Goal: Task Accomplishment & Management: Use online tool/utility

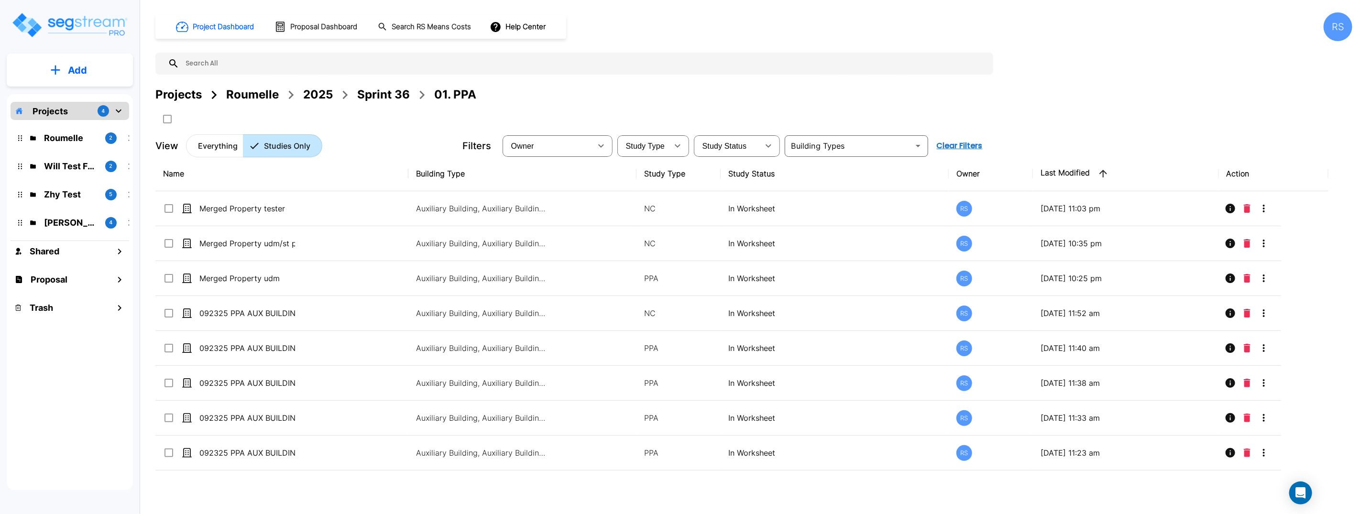
click at [709, 82] on div "Project Dashboard Proposal Dashboard Search RS Means Costs Help Center RS Proje…" at bounding box center [753, 84] width 1197 height 145
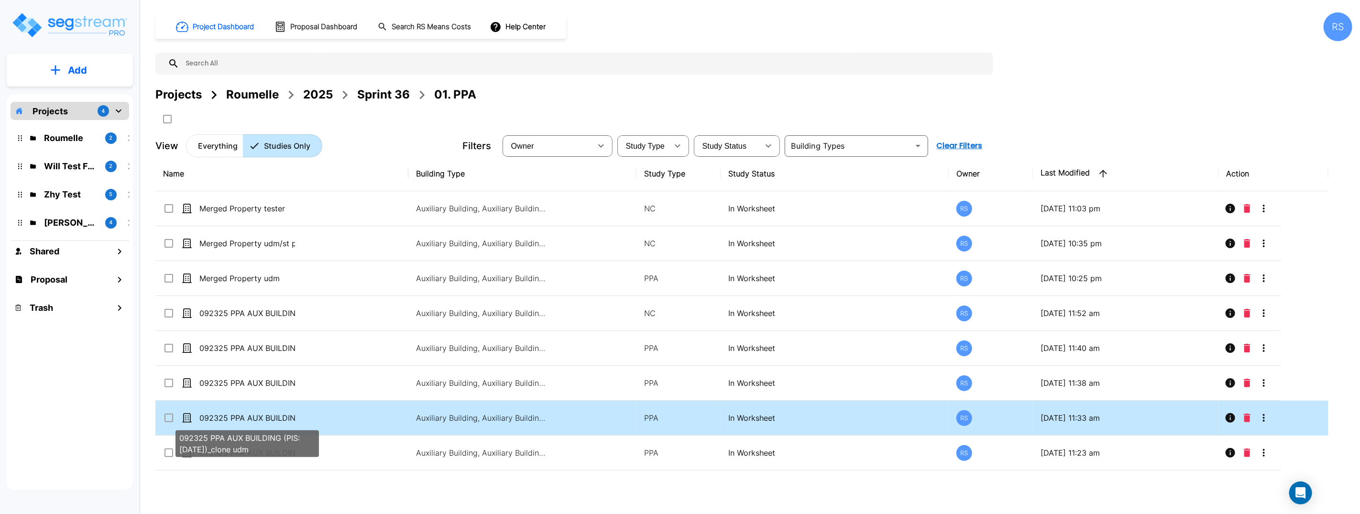
scroll to position [31, 0]
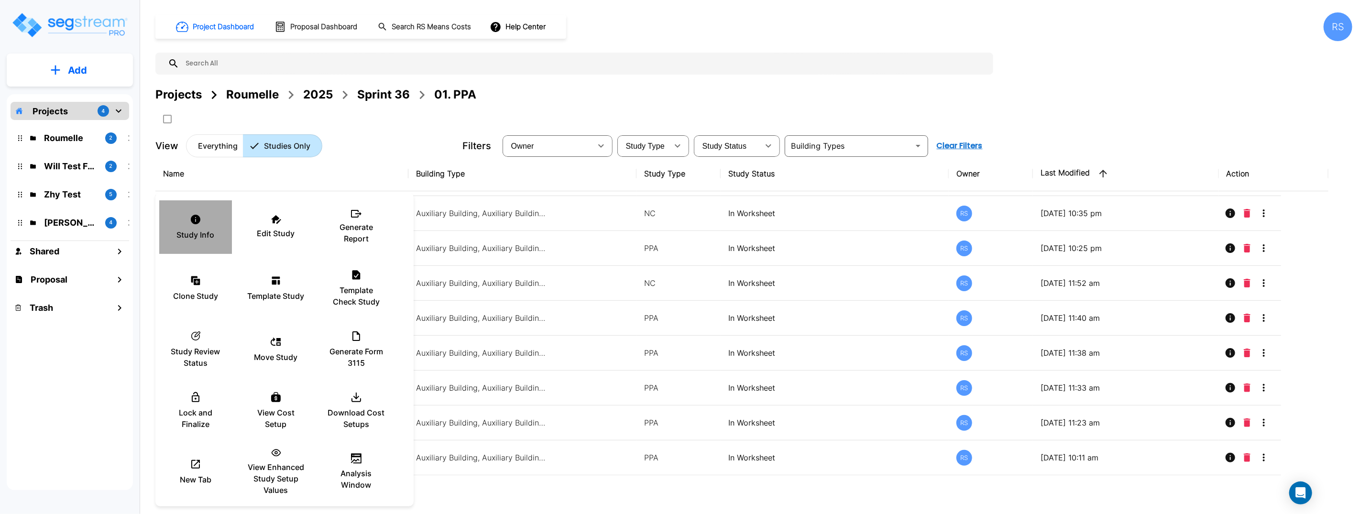
click at [220, 223] on div "Study Info" at bounding box center [195, 227] width 57 height 48
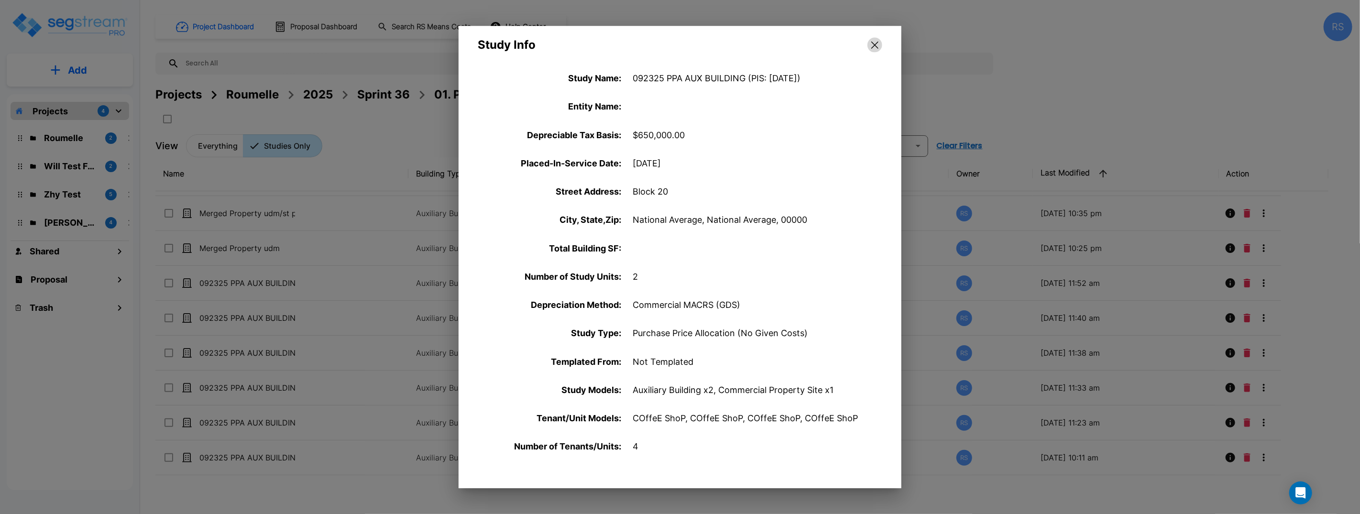
click at [876, 42] on icon "button" at bounding box center [874, 45] width 7 height 8
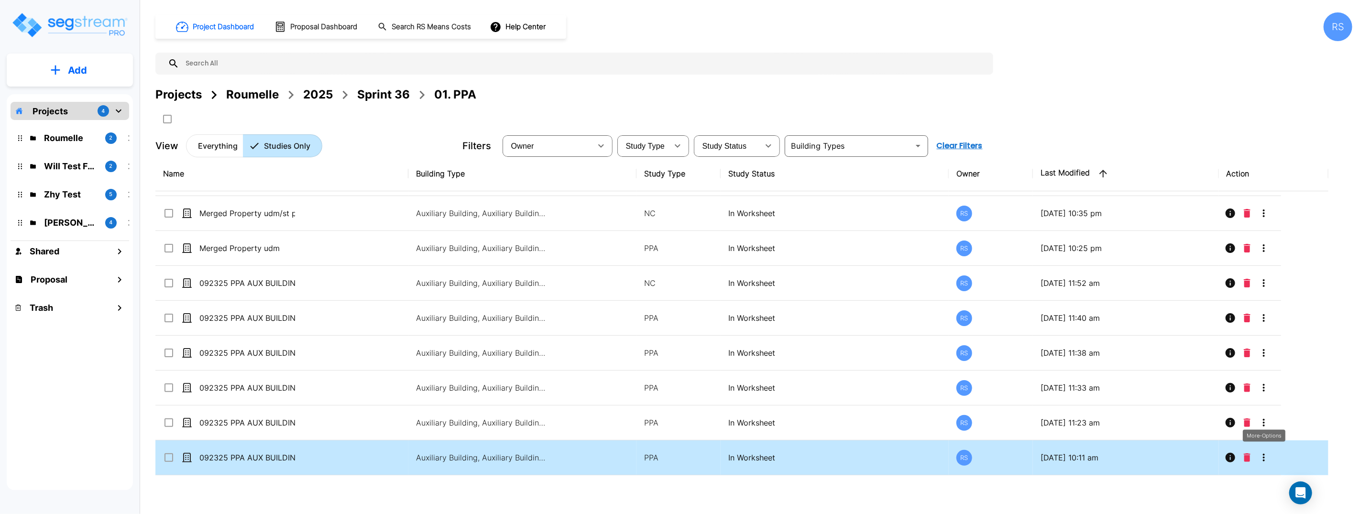
click at [1260, 456] on icon "More-Options" at bounding box center [1263, 457] width 11 height 11
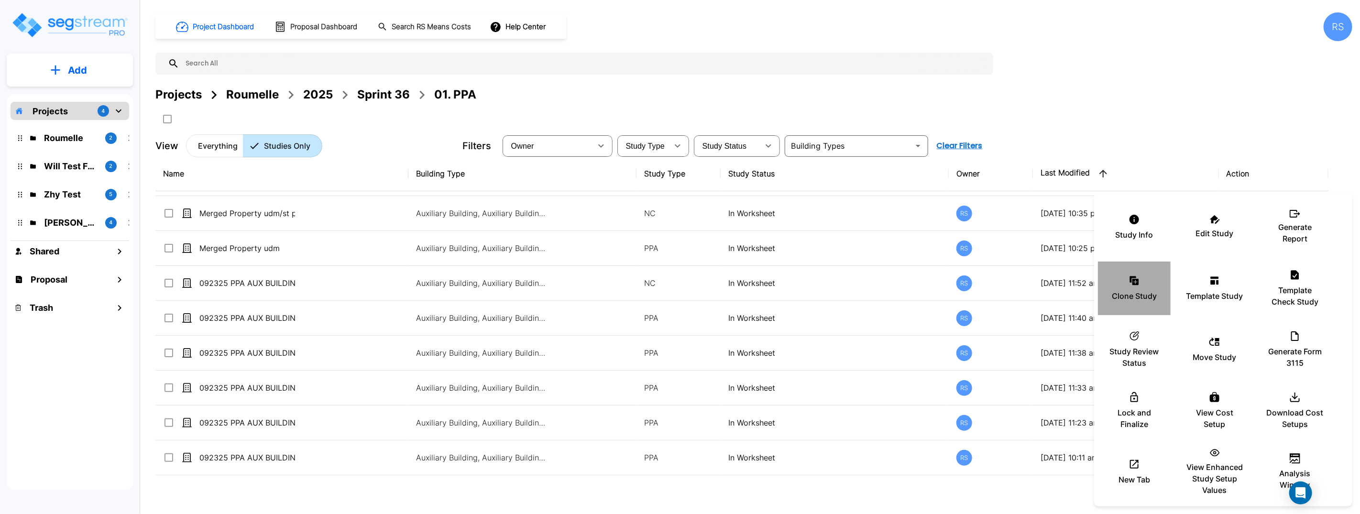
click at [1138, 279] on icon at bounding box center [1135, 282] width 6 height 6
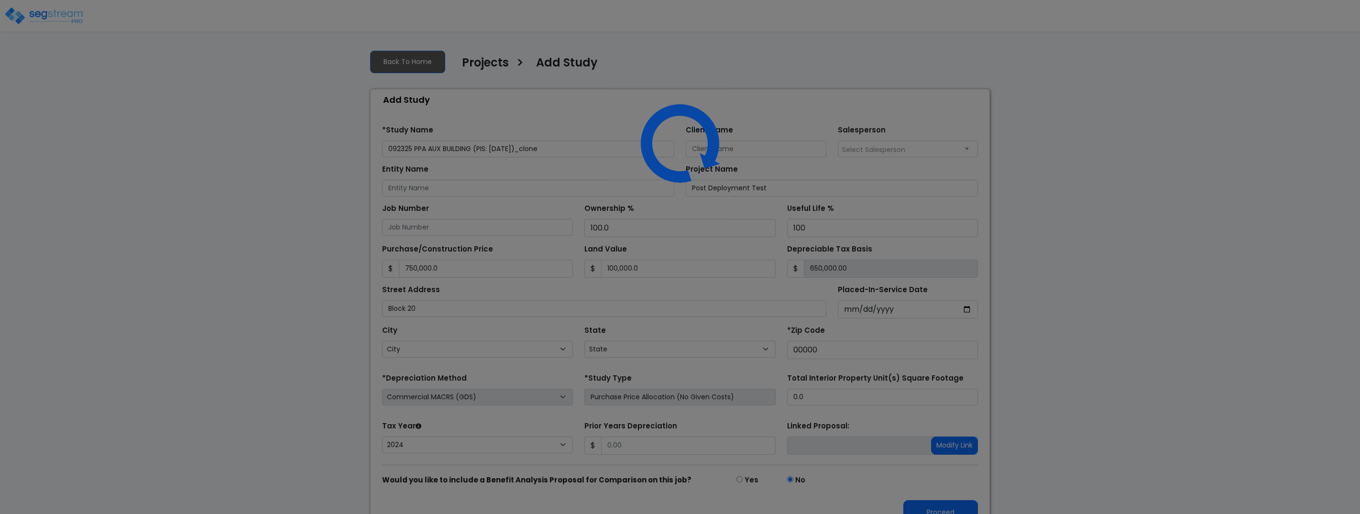
select select "2024"
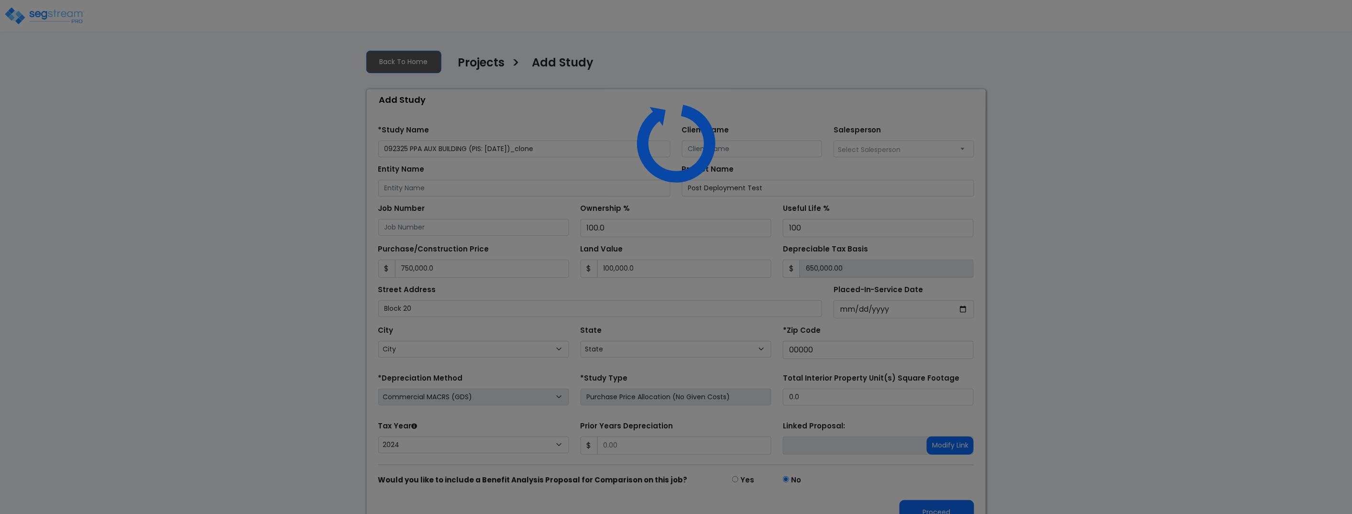
select select "National Average"
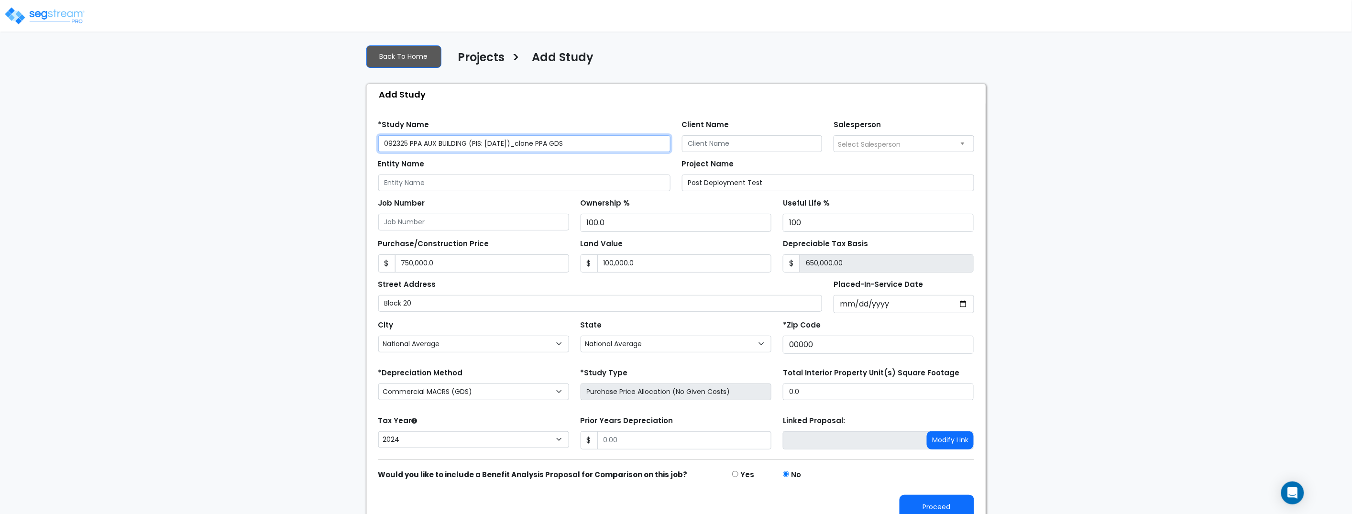
scroll to position [6, 0]
type input "092325 PPA AUX BUILDING (PIS: [DATE])_clone PPA GDS"
click at [953, 506] on button "Proceed" at bounding box center [936, 506] width 75 height 24
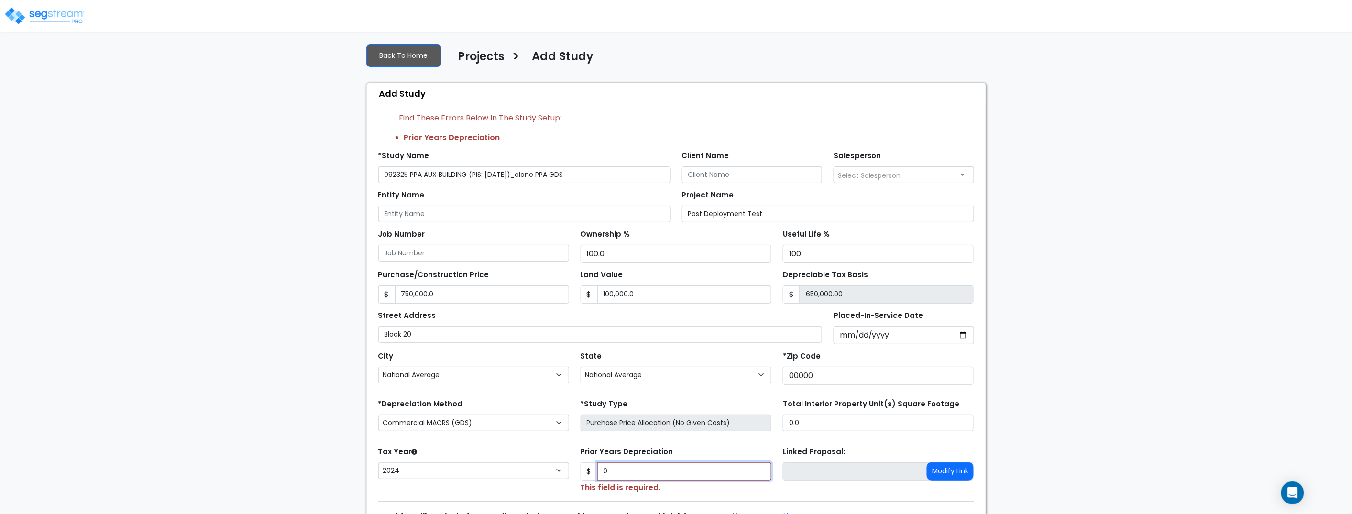
type input "0"
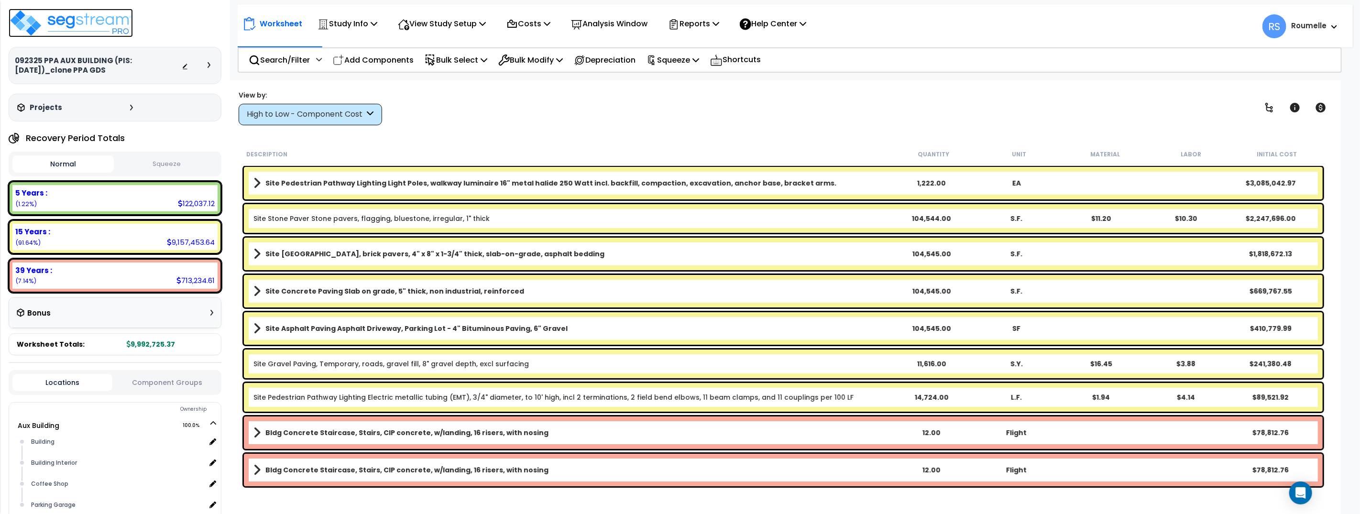
click at [121, 22] on img at bounding box center [71, 23] width 124 height 29
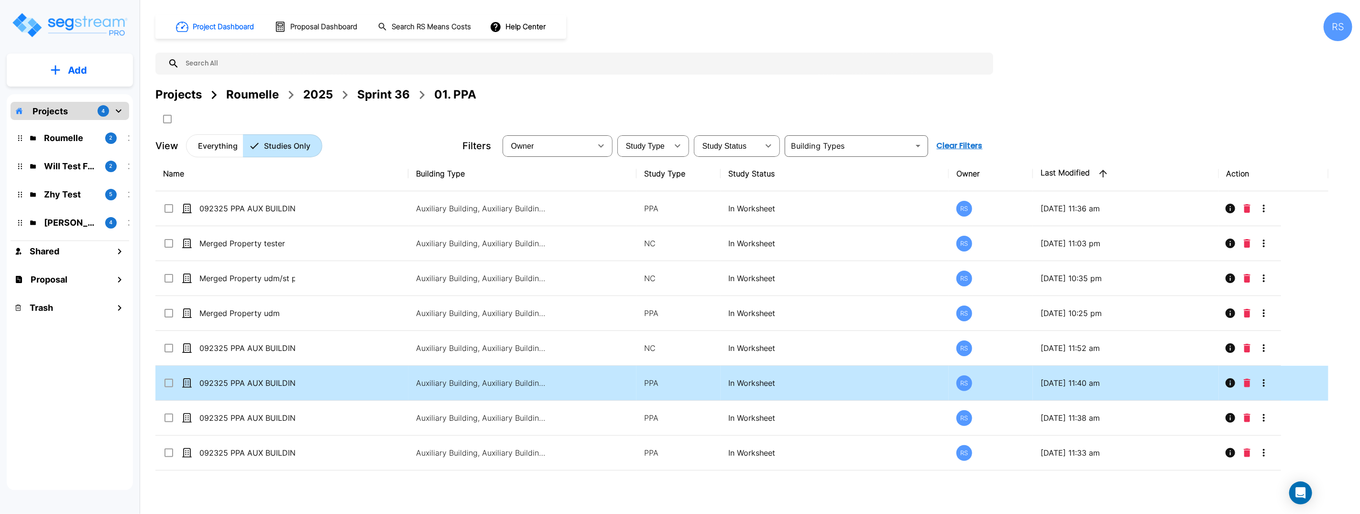
scroll to position [65, 0]
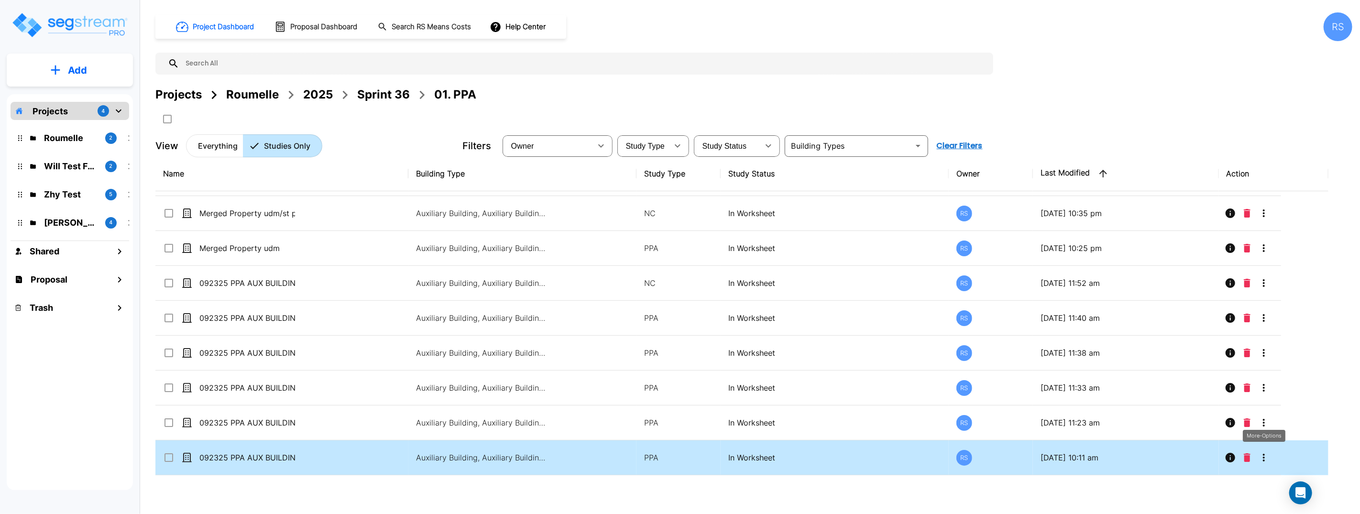
click at [1263, 457] on icon "More-Options" at bounding box center [1264, 458] width 2 height 8
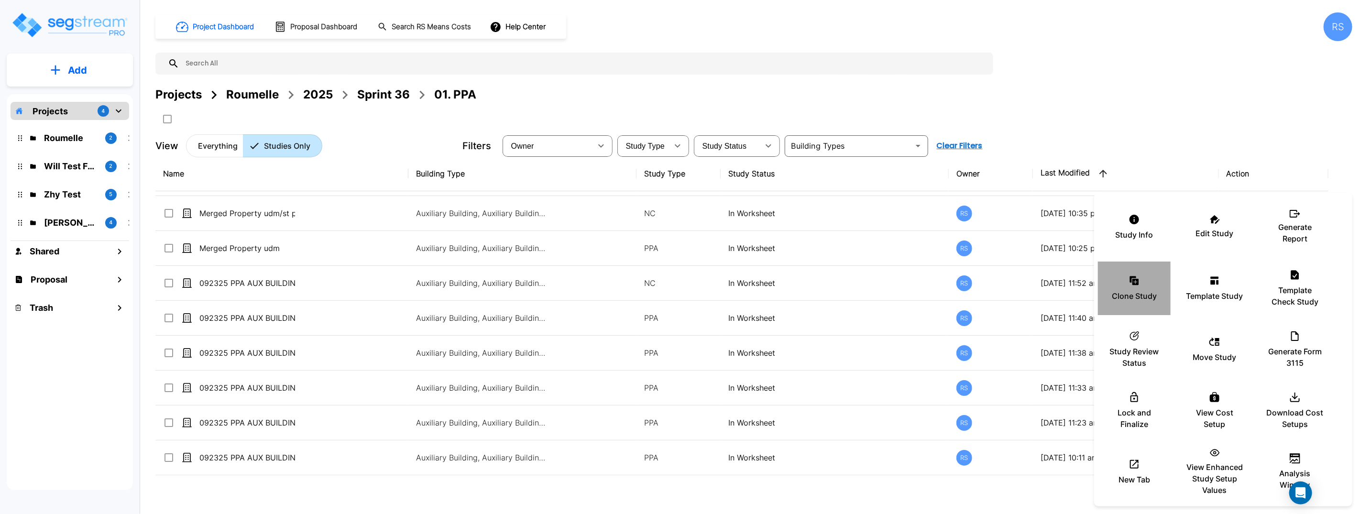
click at [1146, 277] on div "Clone Study" at bounding box center [1133, 288] width 57 height 48
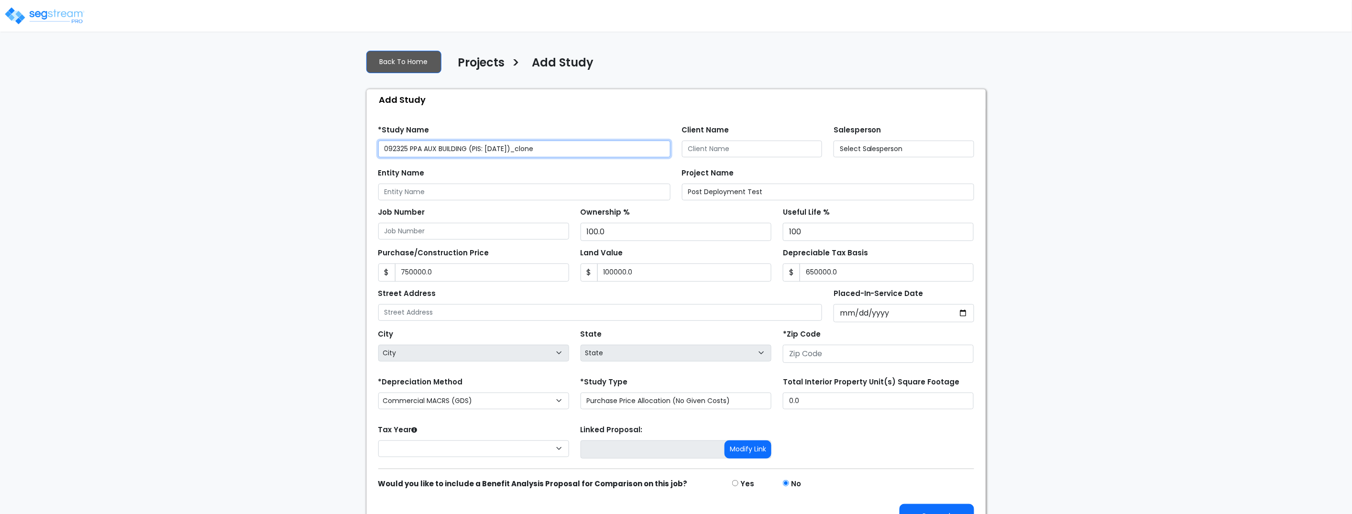
type input "750,000.0"
type input "100,000.0"
type input "650,000.00"
type input "Block 20"
type input "00000"
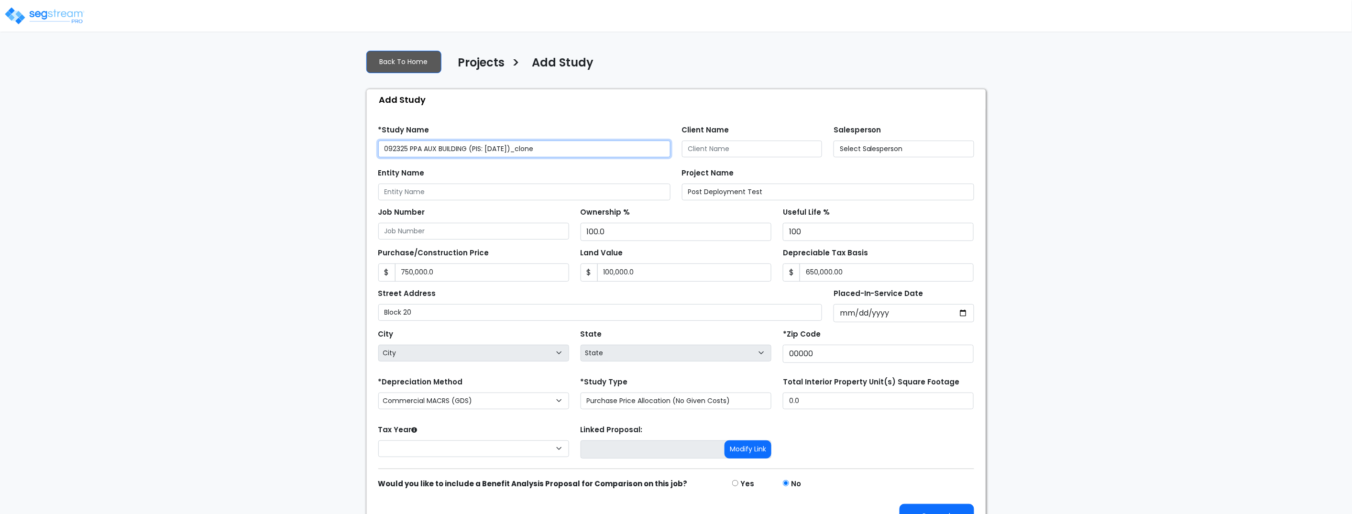
select select "2024"
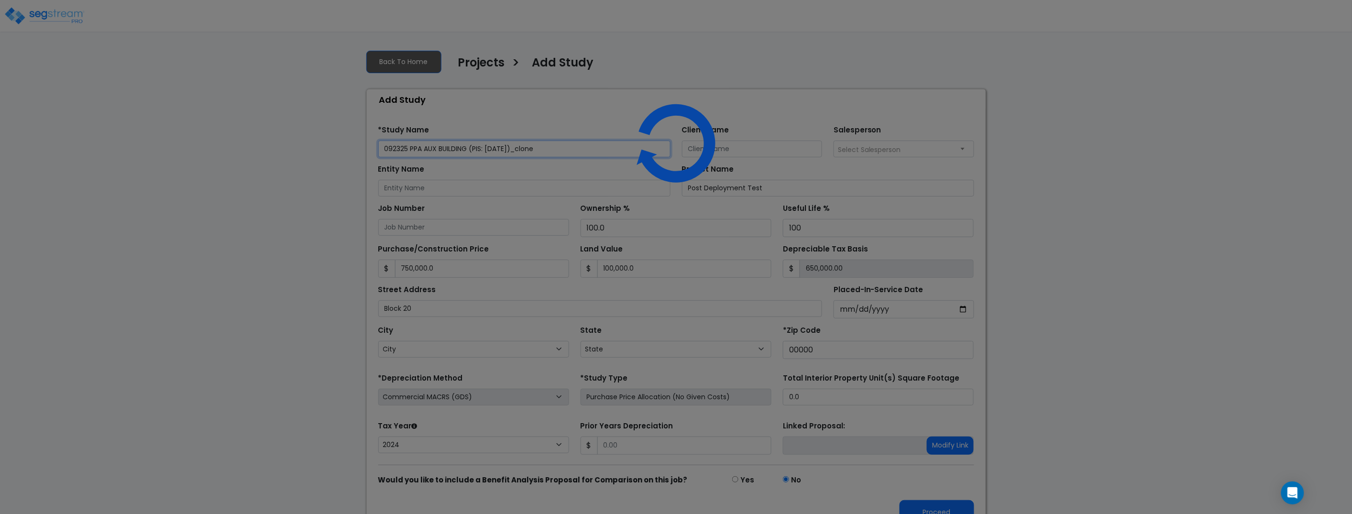
select select "National Average"
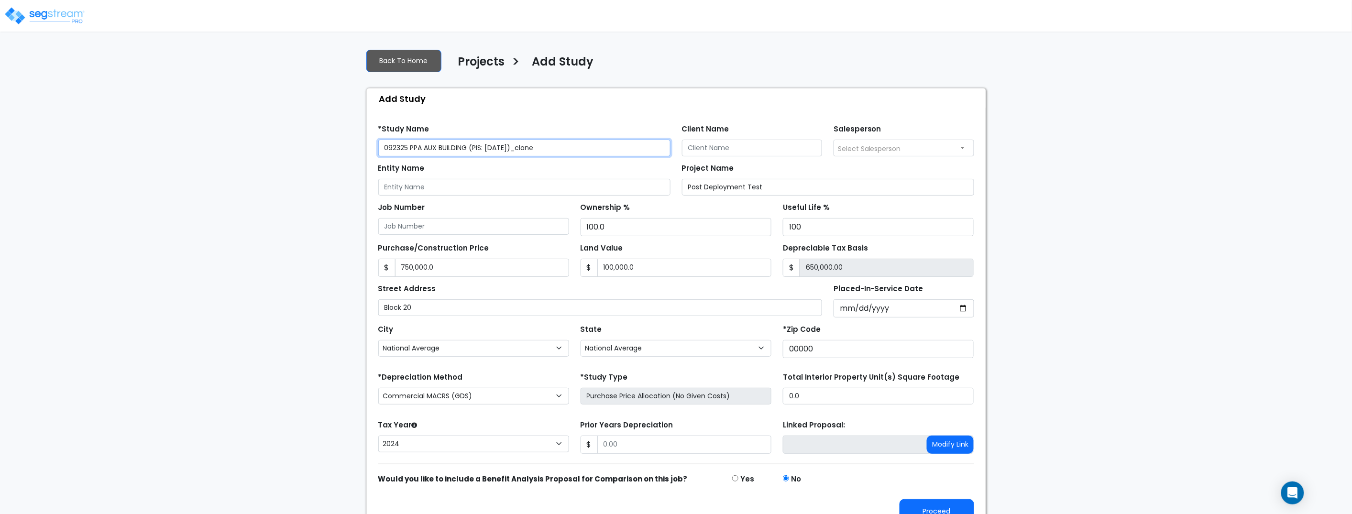
click at [544, 147] on input "092325 PPA AUX BUILDING (PIS: [DATE])_clone" at bounding box center [524, 148] width 292 height 17
click at [577, 146] on input "092325 PPA AUX BUILDING (PIS: [DATE])_clone" at bounding box center [524, 145] width 292 height 17
type input "092325 PPA AUX BUILDING (PIS: 2023-01-22)_clone PPA GDS"
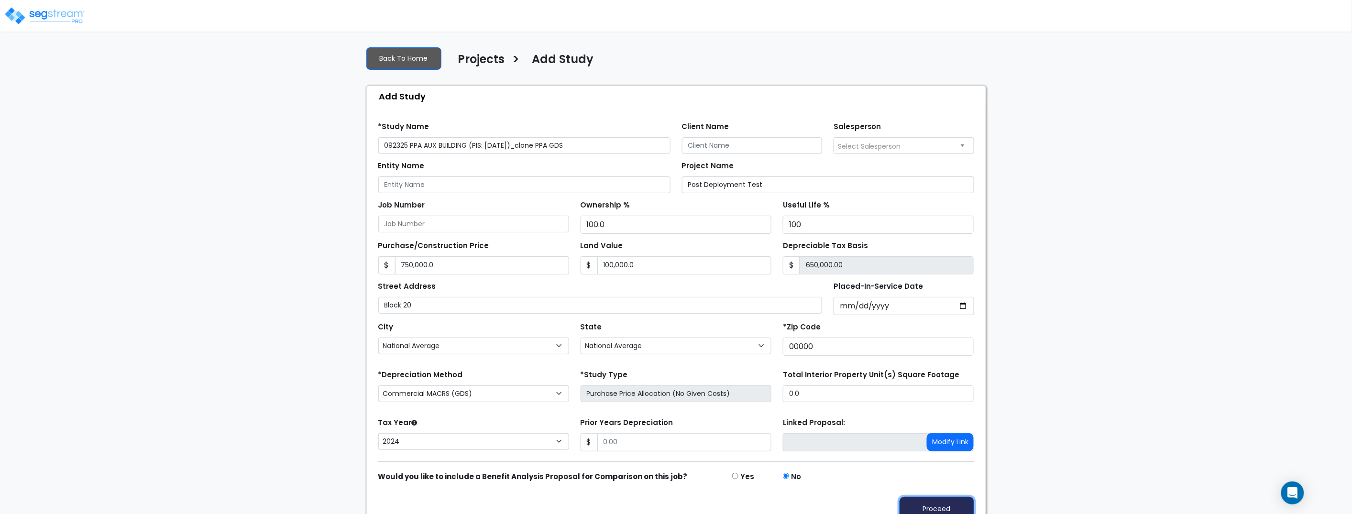
click at [932, 504] on button "Proceed" at bounding box center [936, 509] width 75 height 24
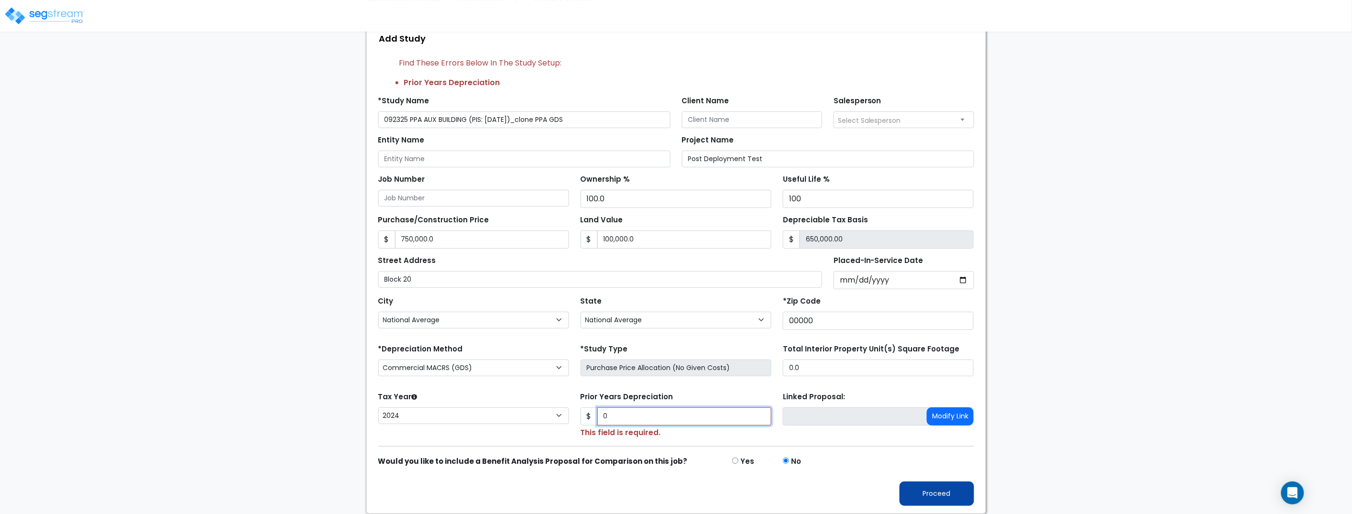
type input "0"
click at [956, 491] on button "Proceed" at bounding box center [936, 493] width 75 height 24
type input "750000"
type input "100000"
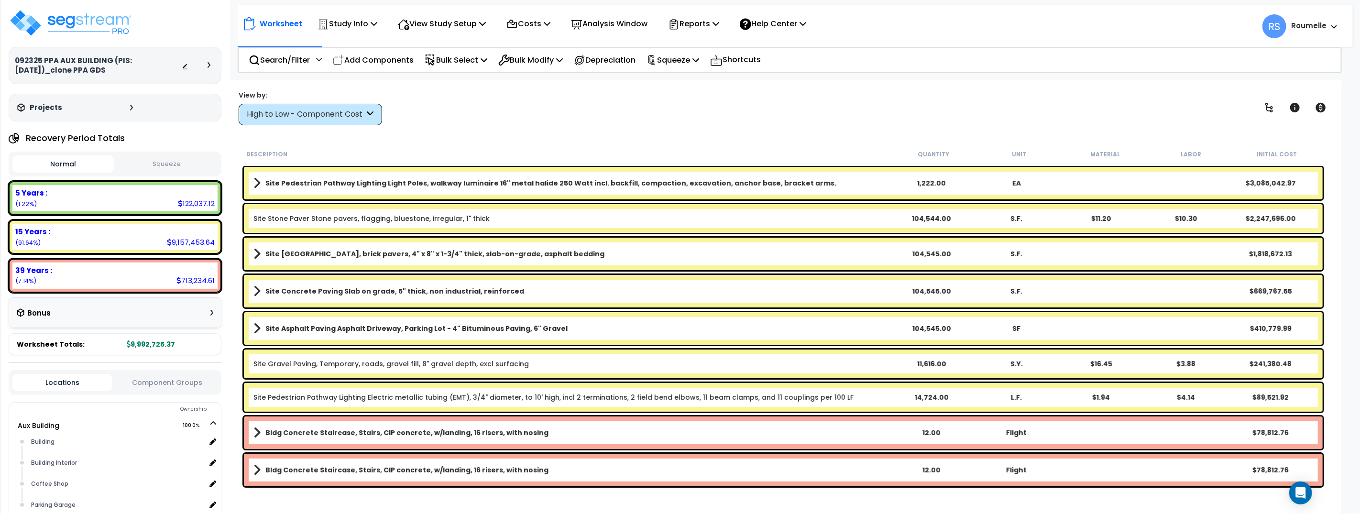
scroll to position [0, 0]
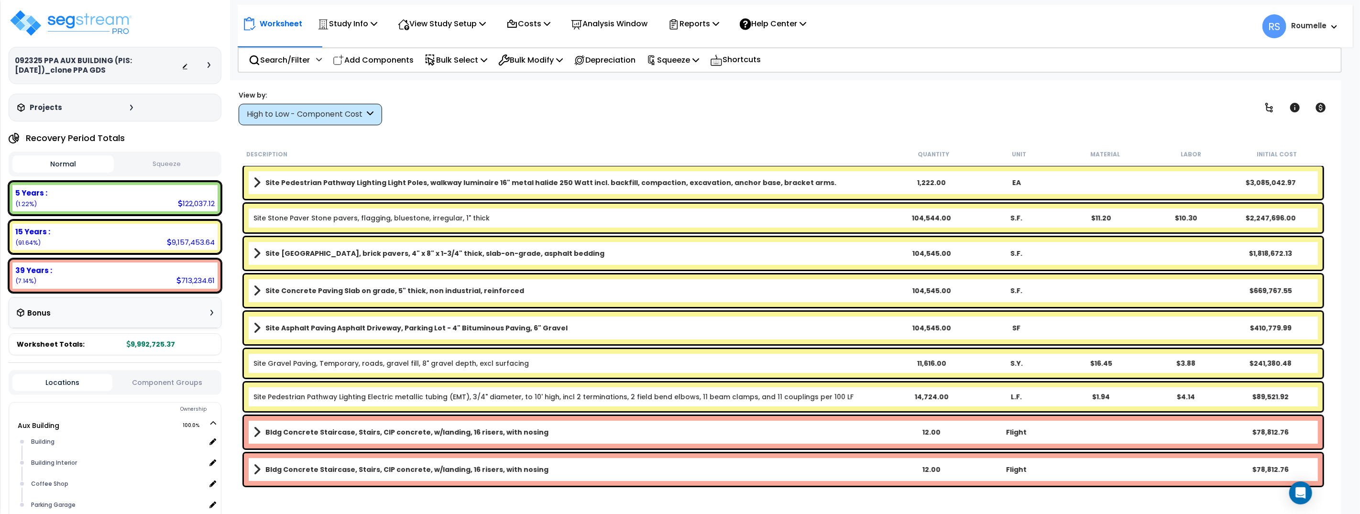
click at [927, 112] on div "View by: High to Low - Component Cost High to Low - Component Cost" at bounding box center [783, 107] width 1096 height 35
drag, startPoint x: 927, startPoint y: 112, endPoint x: 356, endPoint y: 203, distance: 578.5
click at [919, 112] on div "View by: High to Low - Component Cost High to Low - Component Cost" at bounding box center [783, 107] width 1096 height 35
click at [251, 184] on div "Site Pedestrian Pathway Lighting Light Poles, walkway luminaire 16" metal halid…" at bounding box center [783, 182] width 1079 height 33
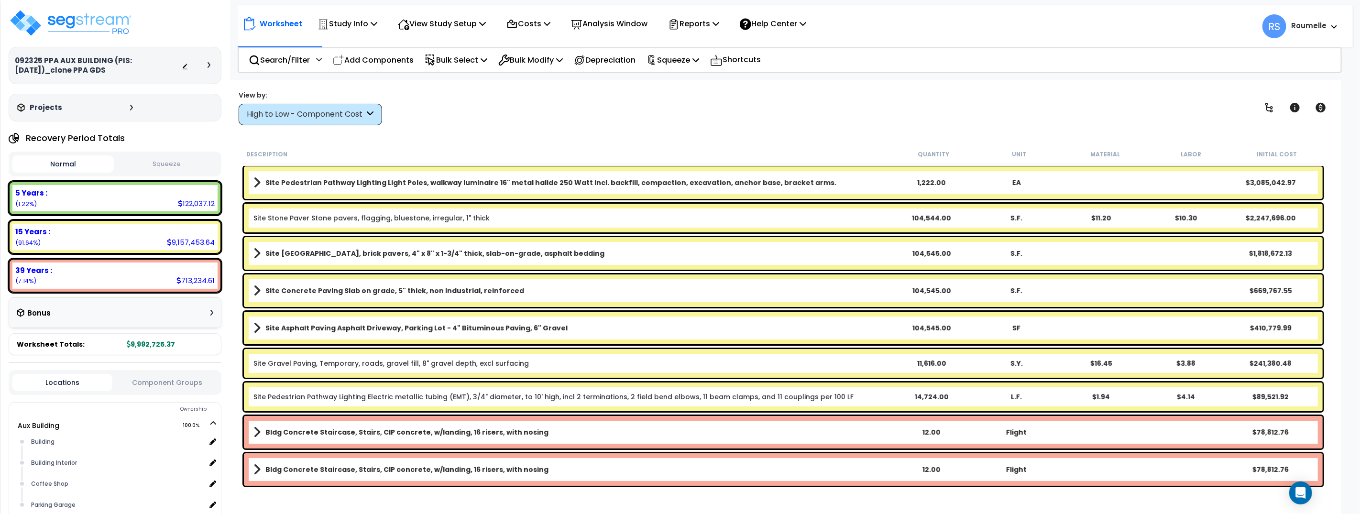
click at [257, 182] on span at bounding box center [256, 182] width 7 height 13
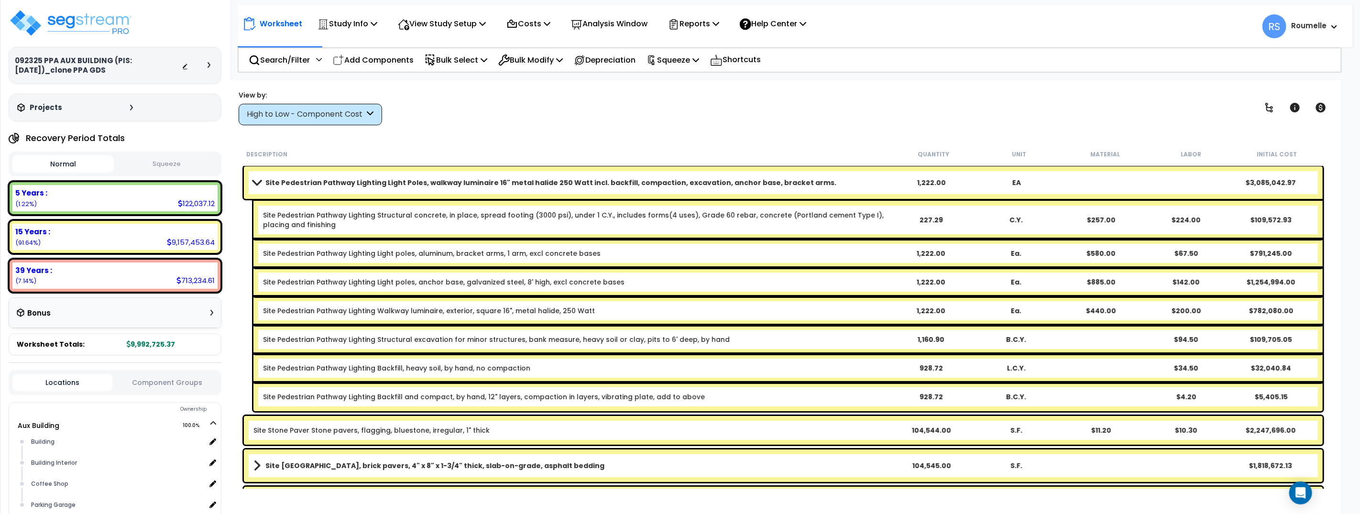
click at [266, 182] on b "Site Pedestrian Pathway Lighting Light Poles, walkway luminaire 16" metal halid…" at bounding box center [550, 183] width 571 height 10
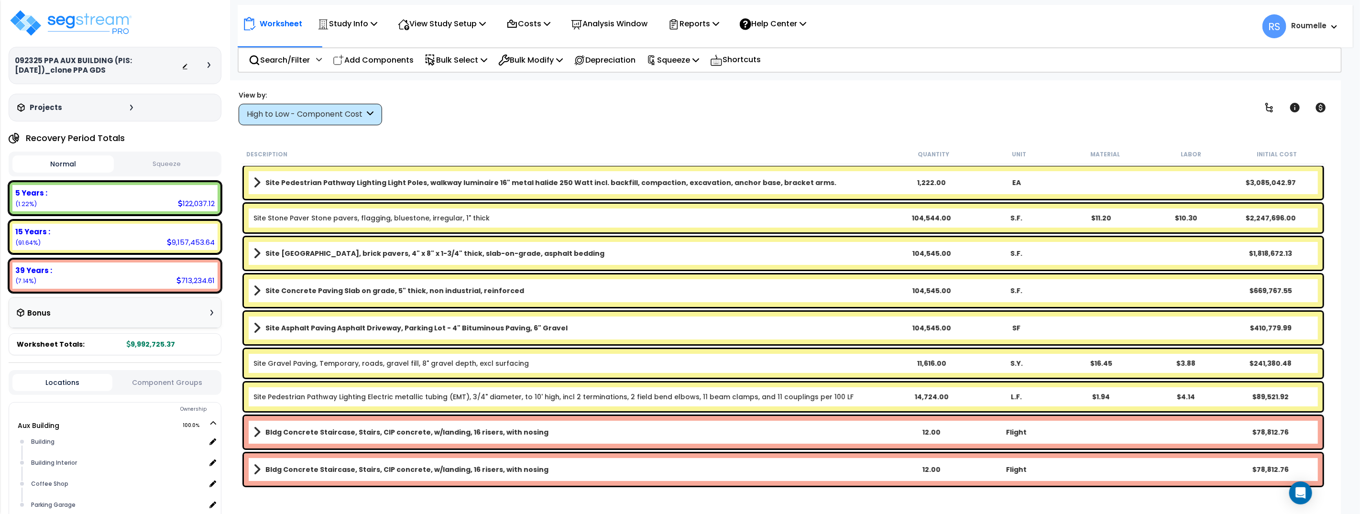
click at [267, 253] on b "Site Brick Paver Plaza, brick pavers, 4" x 8" x 1-3/4" thick, slab-on-grade, as…" at bounding box center [434, 254] width 339 height 10
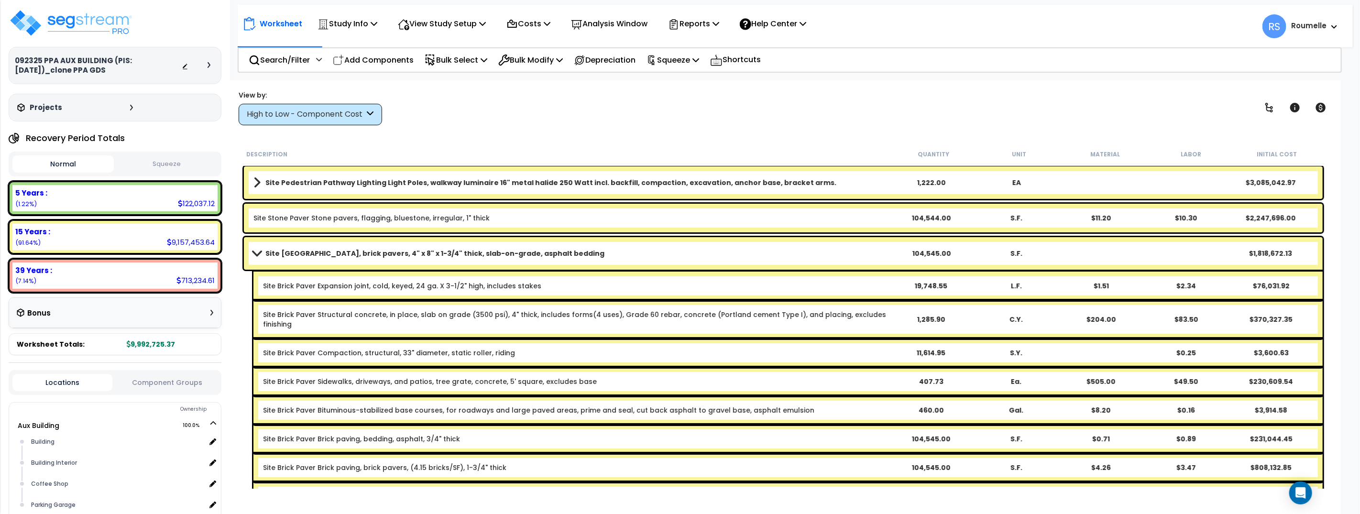
click at [262, 254] on span at bounding box center [256, 253] width 13 height 7
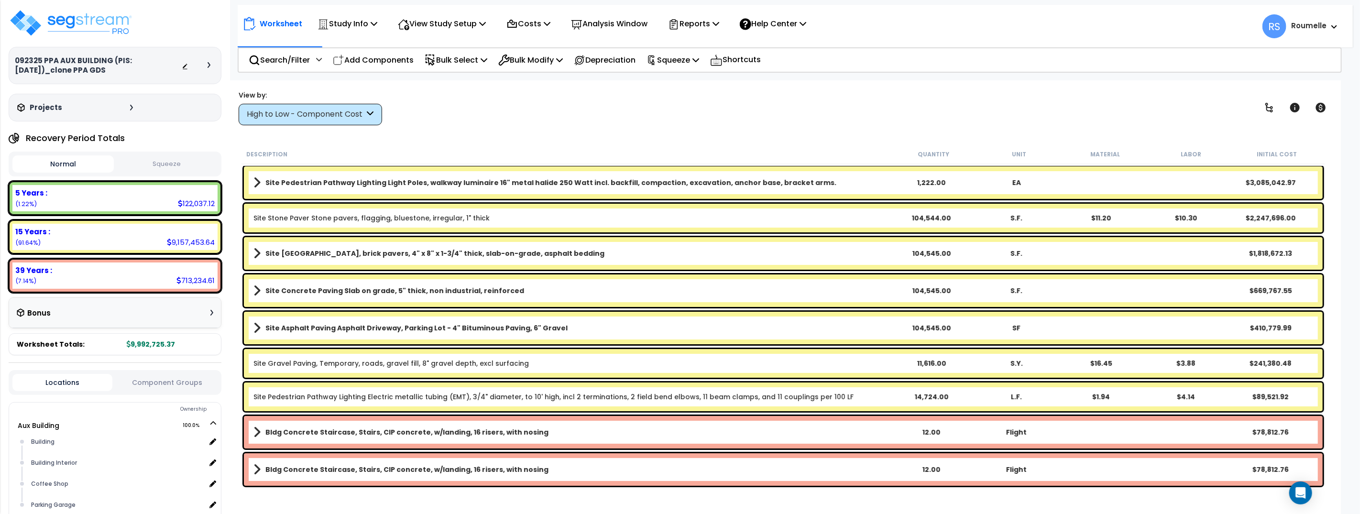
click at [265, 292] on b "Site Concrete Paving Slab on grade, 5" thick, non industrial, reinforced" at bounding box center [394, 291] width 259 height 10
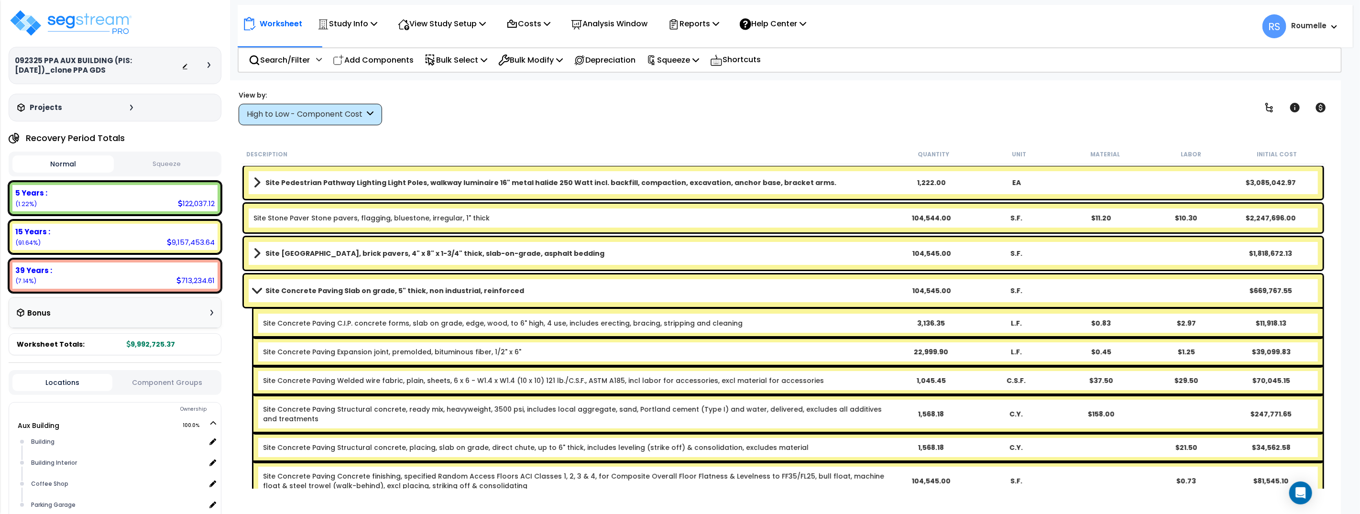
click at [265, 292] on b "Site Concrete Paving Slab on grade, 5" thick, non industrial, reinforced" at bounding box center [394, 291] width 259 height 10
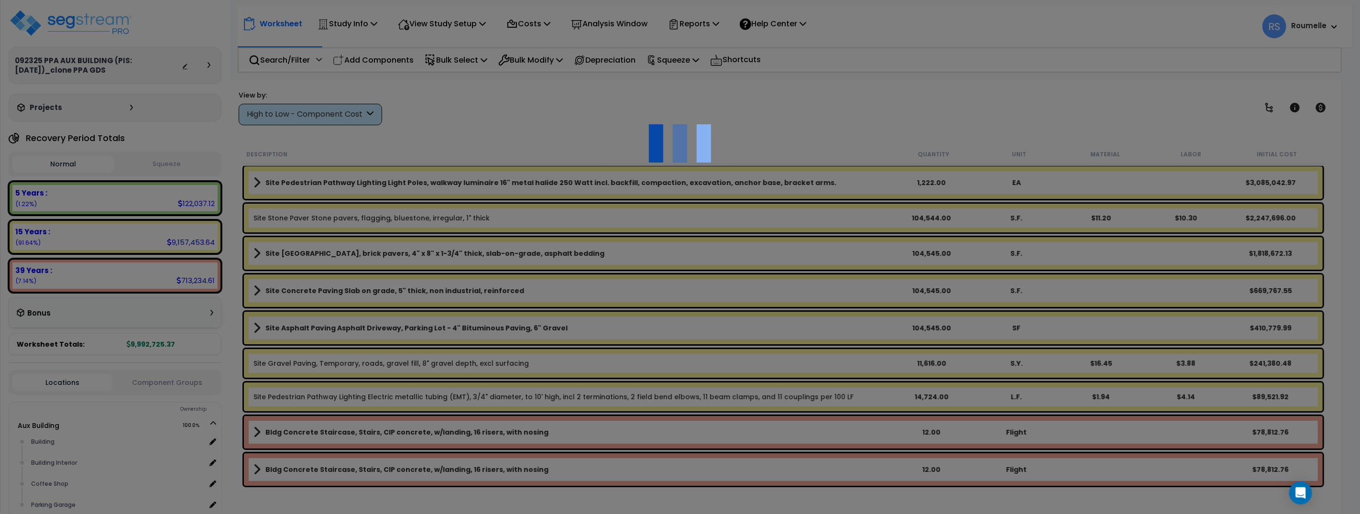
click at [841, 121] on div at bounding box center [680, 257] width 1360 height 514
drag, startPoint x: 841, startPoint y: 121, endPoint x: 632, endPoint y: 38, distance: 226.0
click at [811, 116] on div at bounding box center [680, 257] width 1360 height 514
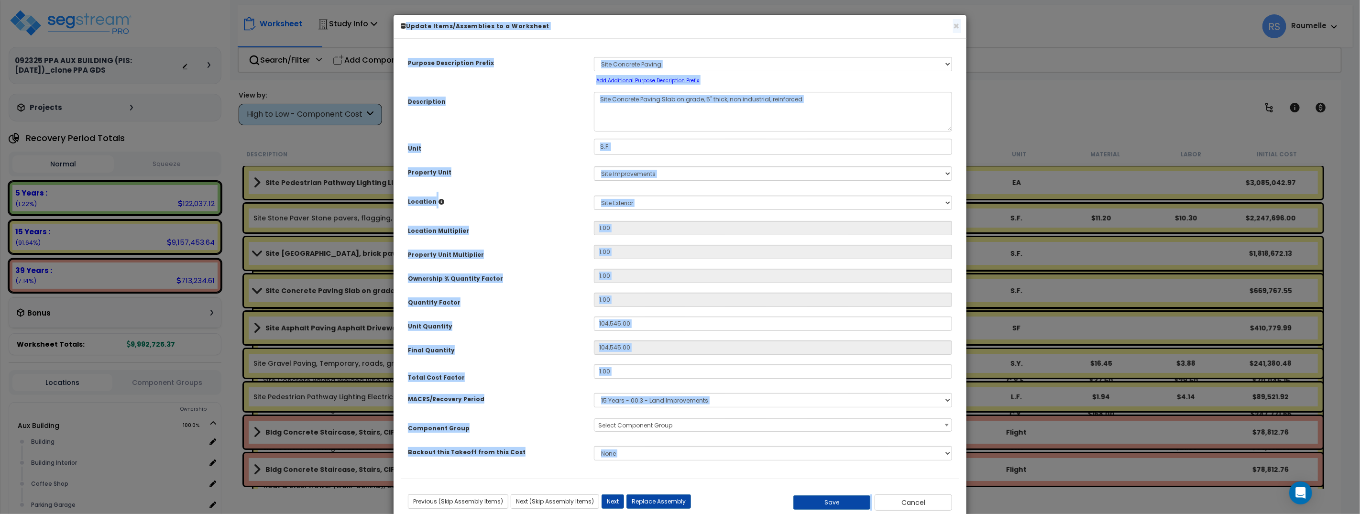
select select "70330"
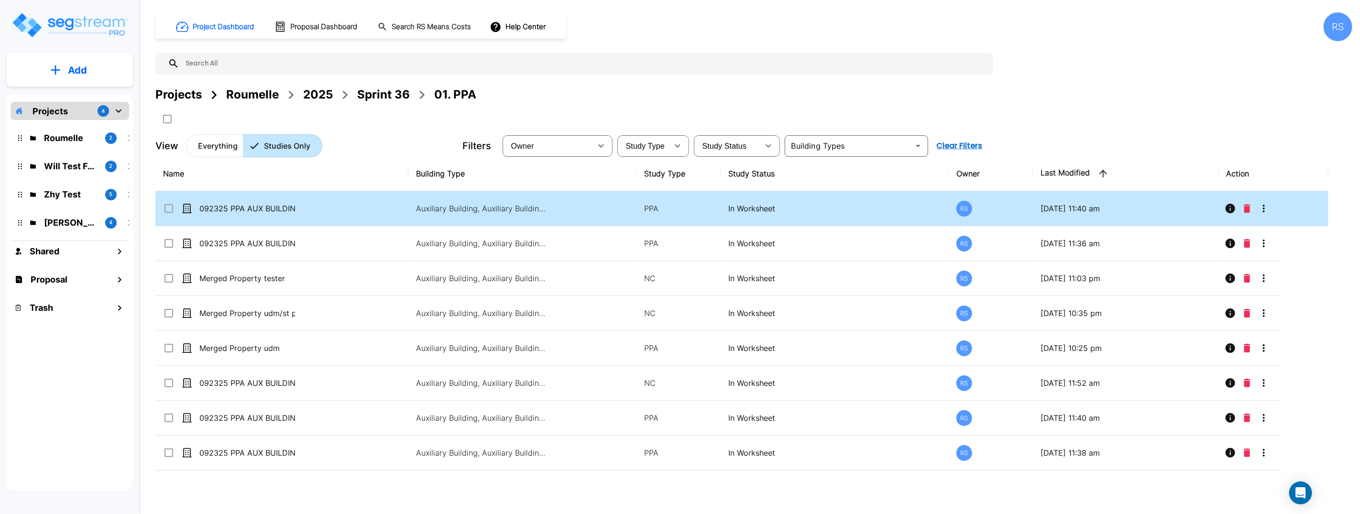
click at [167, 207] on input "select row 092325 PPA AUX BUILDING (PIS: 2023-01-22)_clone PPA GDS" at bounding box center [168, 207] width 10 height 8
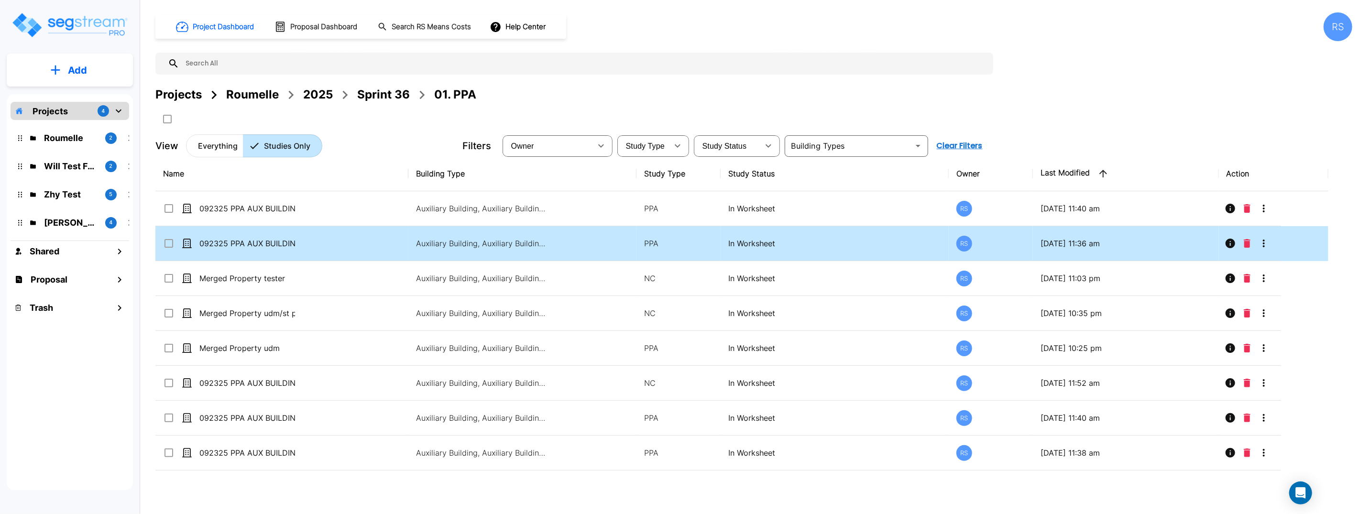
checkbox input "true"
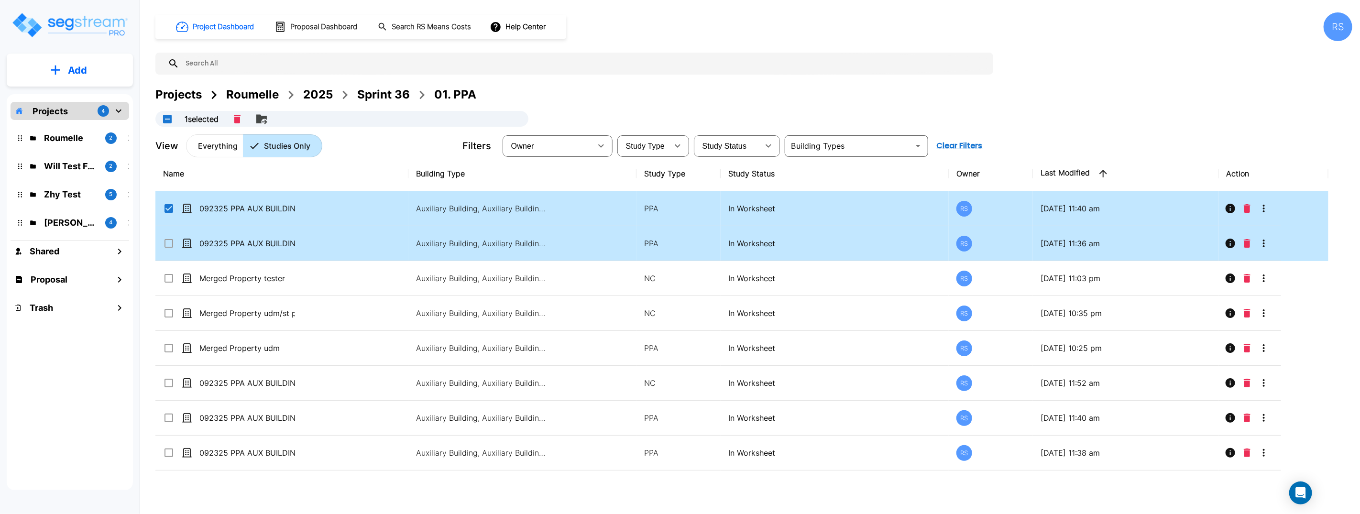
click at [168, 240] on input "select row 092325 PPA AUX BUILDING (PIS: 2023-01-22)_clone PPA GDS" at bounding box center [168, 242] width 10 height 8
checkbox input "true"
click at [379, 148] on div "View Everything Studies Only" at bounding box center [304, 145] width 299 height 23
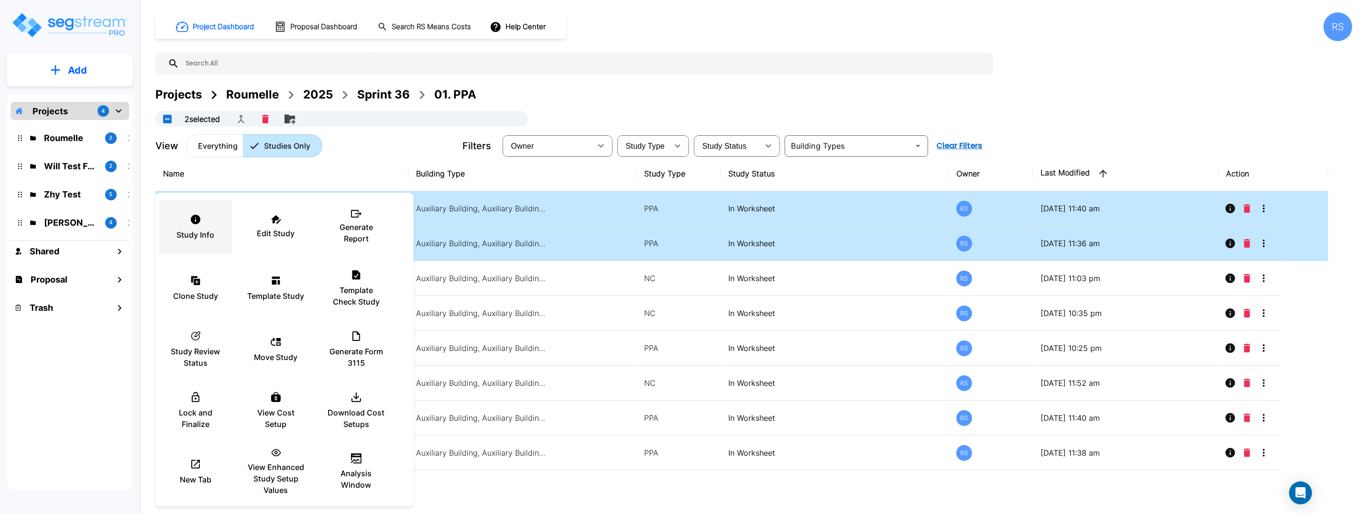
click at [196, 223] on icon at bounding box center [196, 220] width 10 height 10
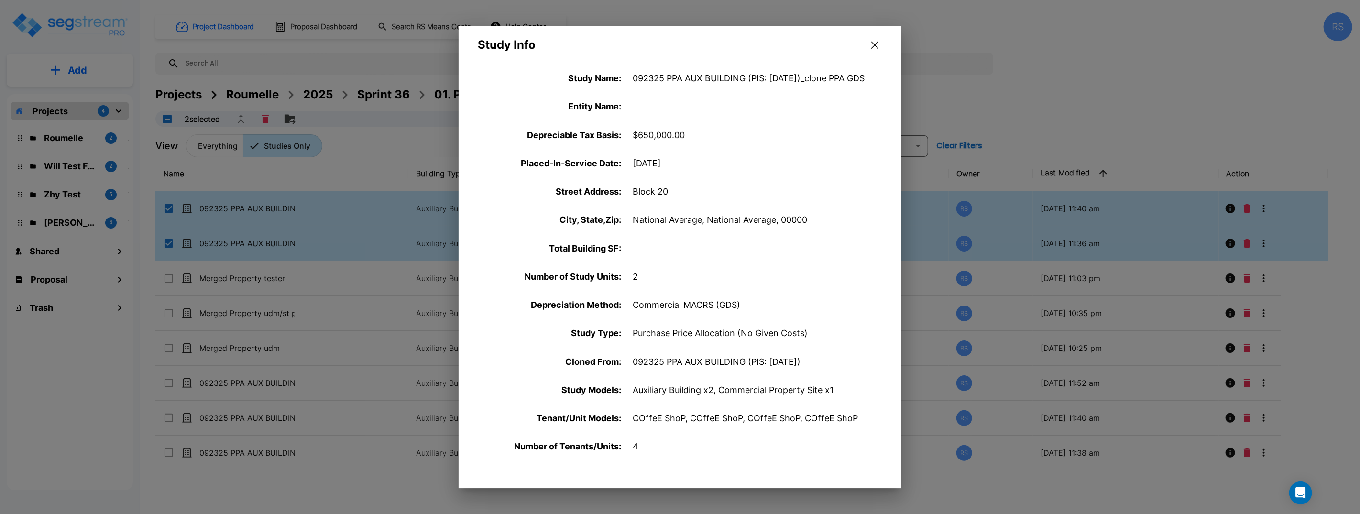
click at [875, 44] on icon "button" at bounding box center [874, 45] width 7 height 7
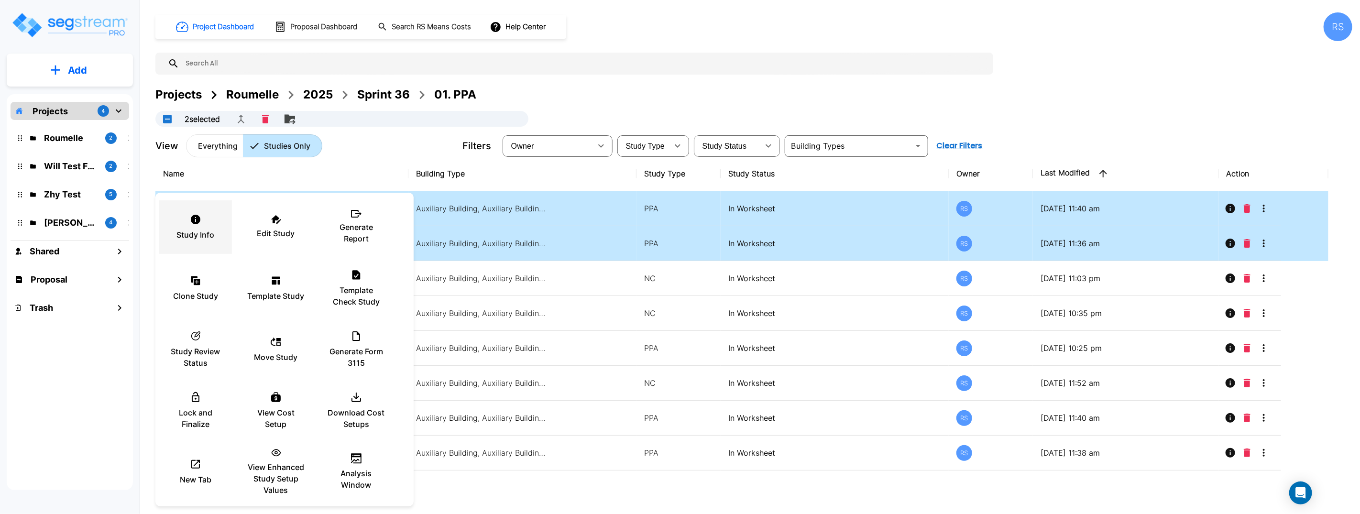
click at [202, 226] on div "Study Info" at bounding box center [195, 227] width 57 height 48
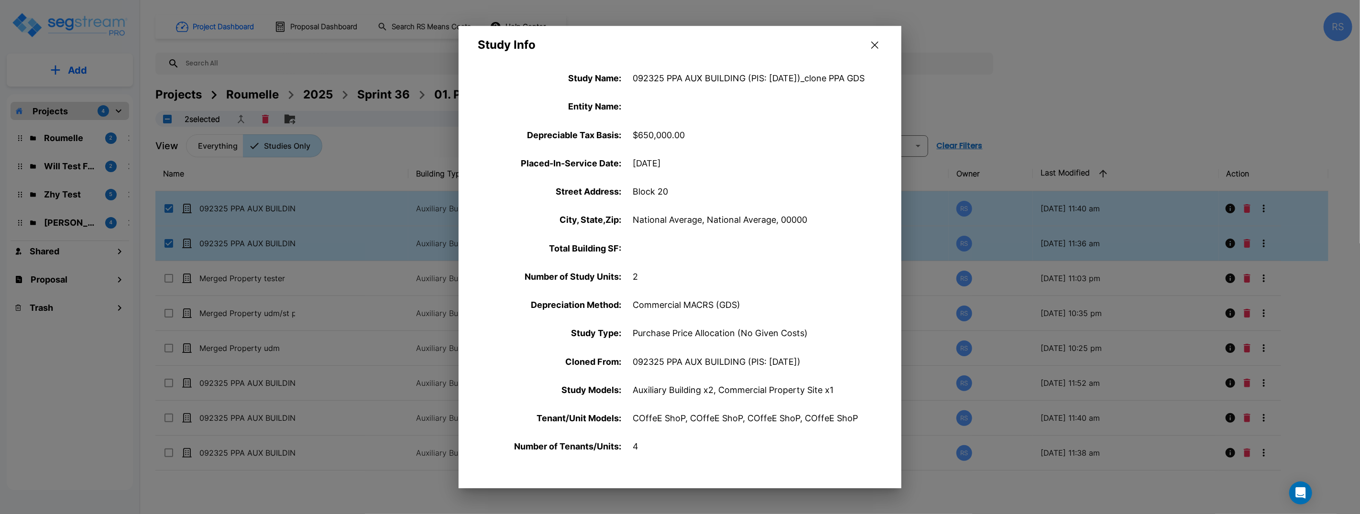
click at [877, 45] on icon "button" at bounding box center [874, 45] width 7 height 8
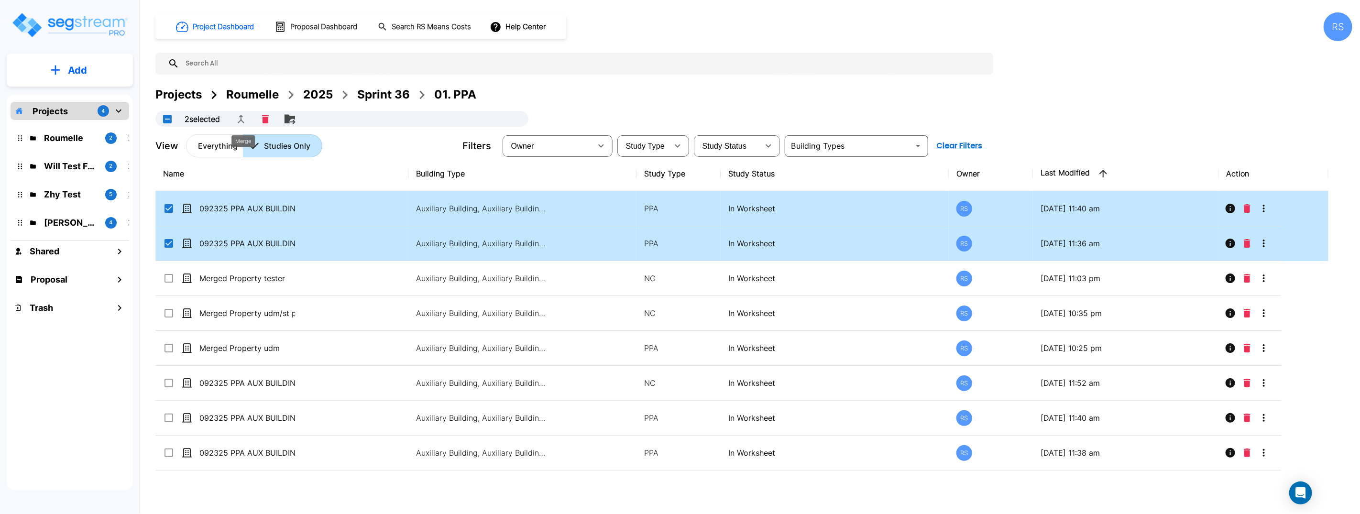
click at [244, 120] on icon "Merge" at bounding box center [240, 118] width 11 height 11
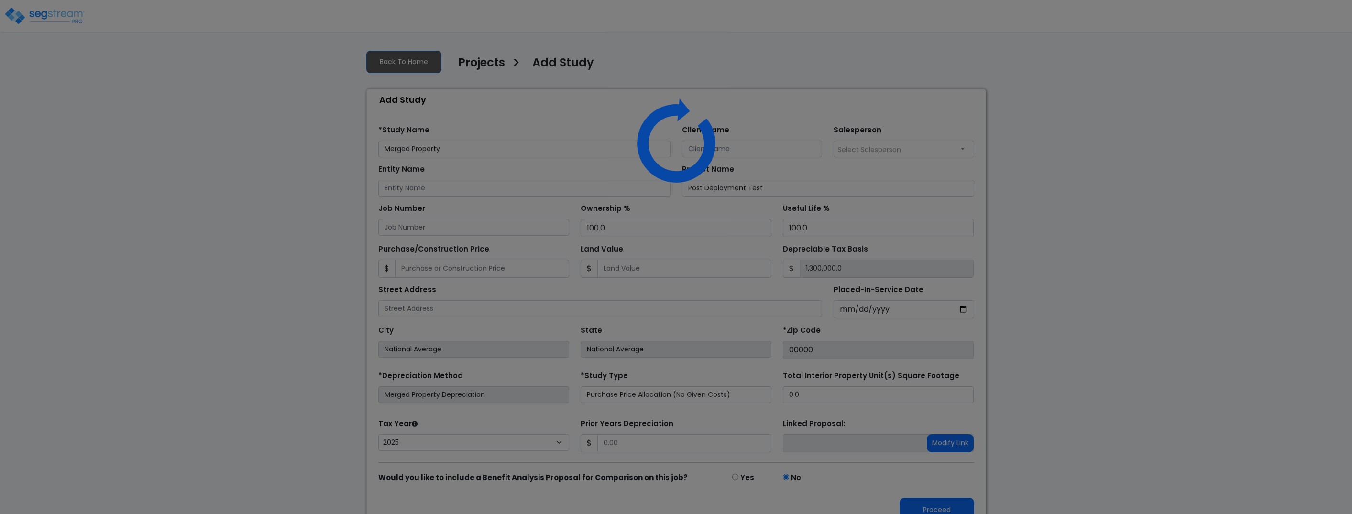
select select "2025"
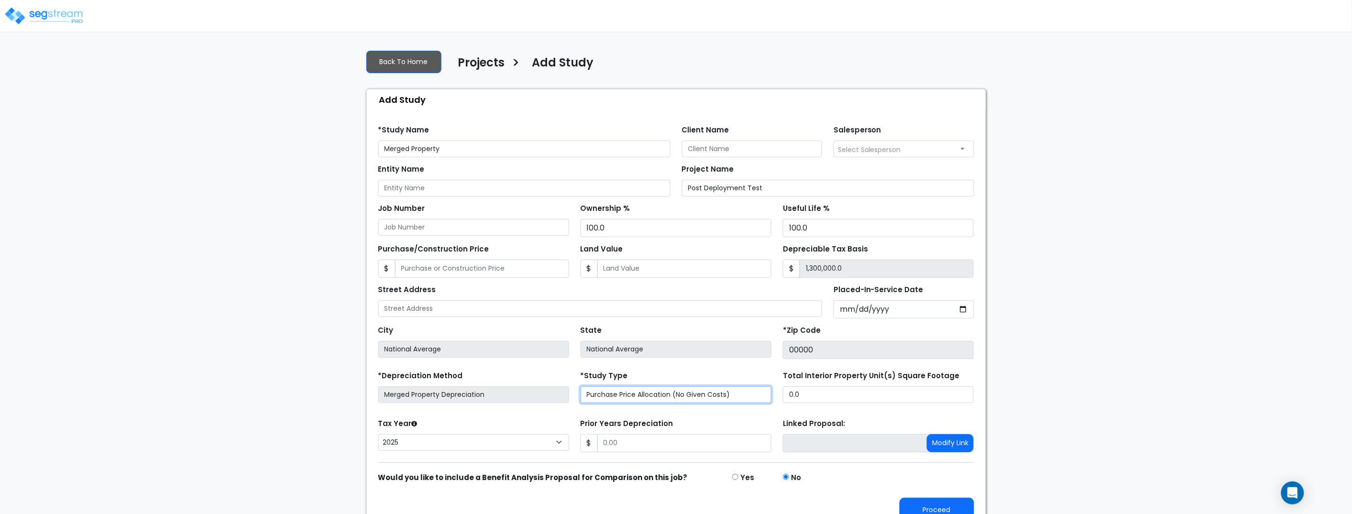
click at [645, 396] on select "Purchase Price Allocation (No Given Costs) New Construction / Reno / TI's (Give…" at bounding box center [675, 394] width 191 height 17
select select "NEW"
click at [580, 386] on select "Purchase Price Allocation (No Given Costs) New Construction / Reno / TI's (Give…" at bounding box center [675, 394] width 191 height 17
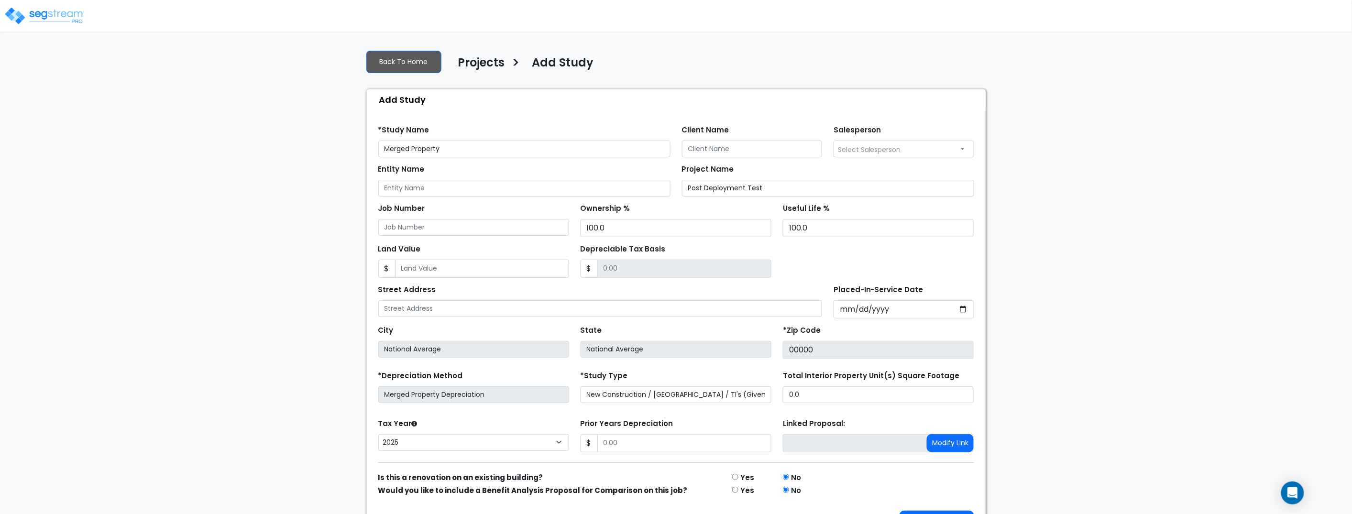
click at [1094, 414] on div "We are Building your Study. So please grab a coffee and let us do the heavy lif…" at bounding box center [676, 292] width 1352 height 501
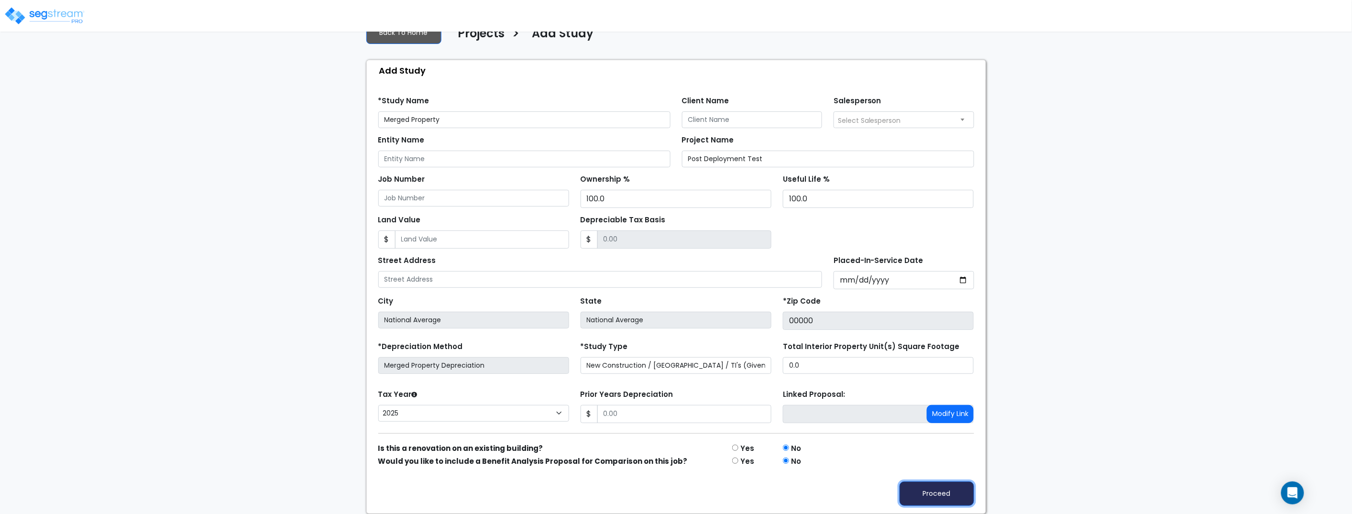
click at [948, 497] on button "Proceed" at bounding box center [936, 493] width 75 height 24
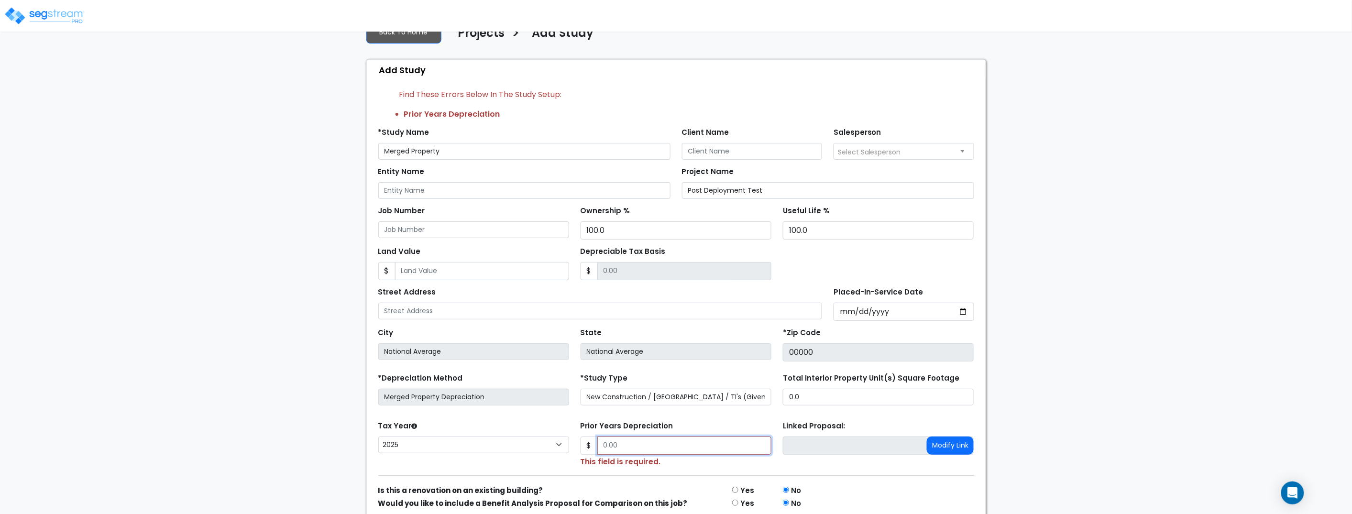
click at [687, 448] on input "Prior Years Depreciation" at bounding box center [684, 446] width 174 height 18
click at [687, 446] on input "Prior Years Depreciation" at bounding box center [684, 446] width 174 height 18
type input "0"
click at [1053, 434] on div "We are Building your Study. So please grab a coffee and let us do the heavy lif…" at bounding box center [676, 284] width 1352 height 544
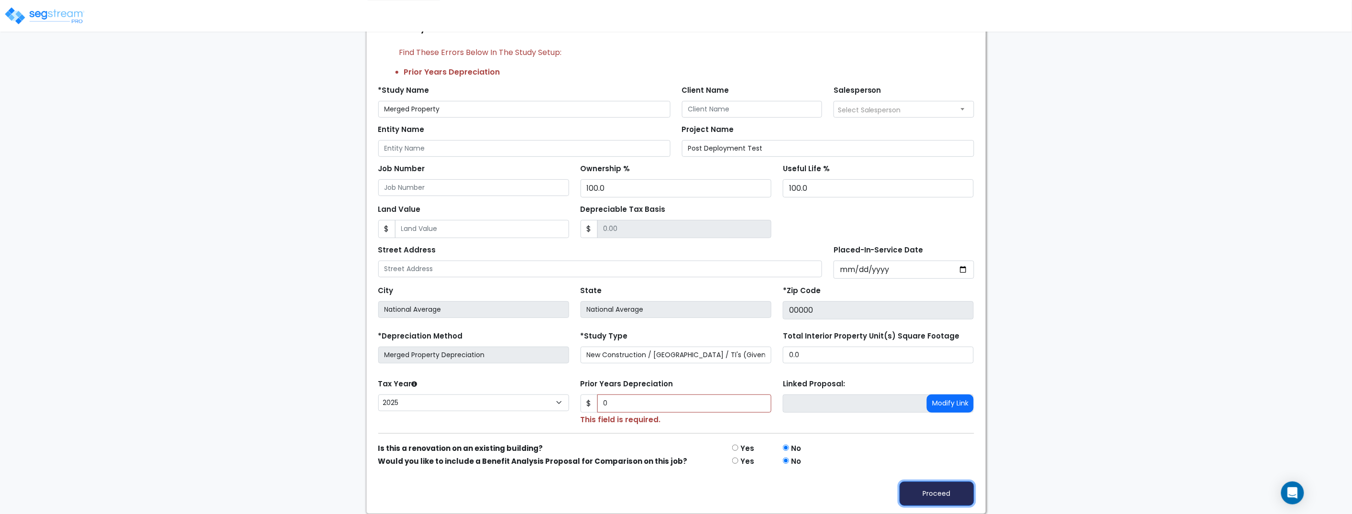
click at [947, 497] on button "Proceed" at bounding box center [936, 493] width 75 height 24
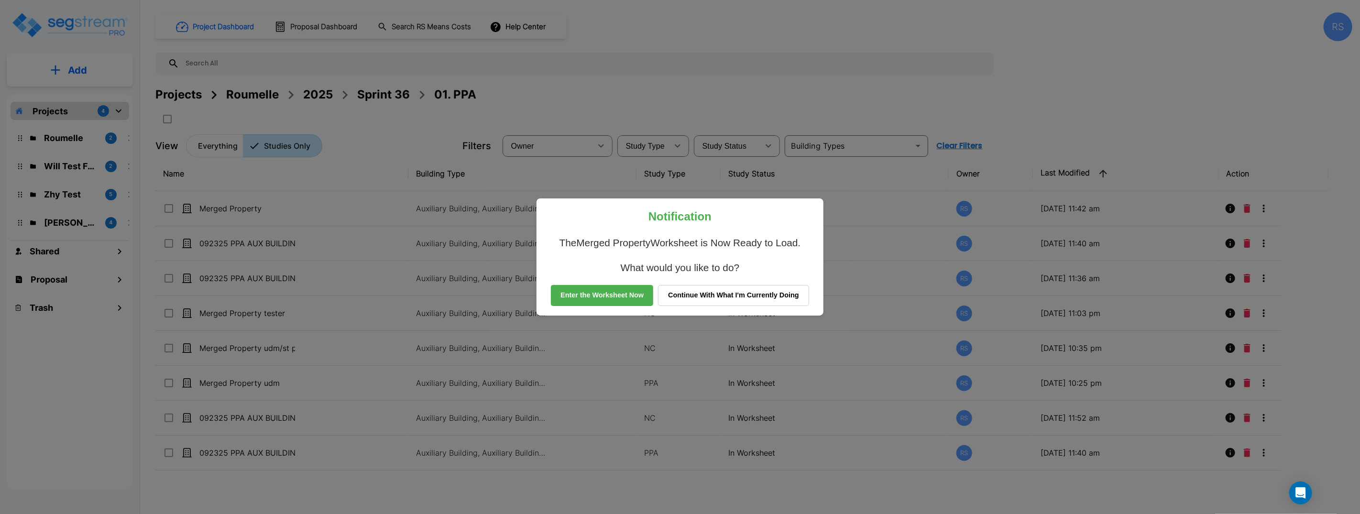
click at [623, 296] on button "Enter the Worksheet Now" at bounding box center [602, 295] width 102 height 21
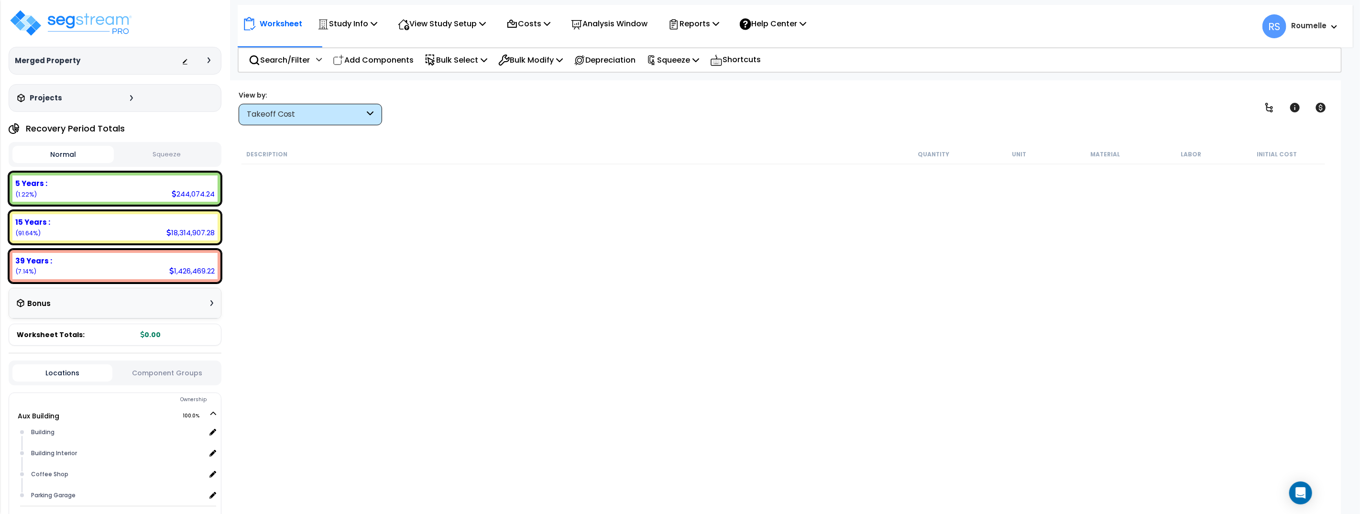
click at [209, 61] on icon at bounding box center [208, 60] width 3 height 6
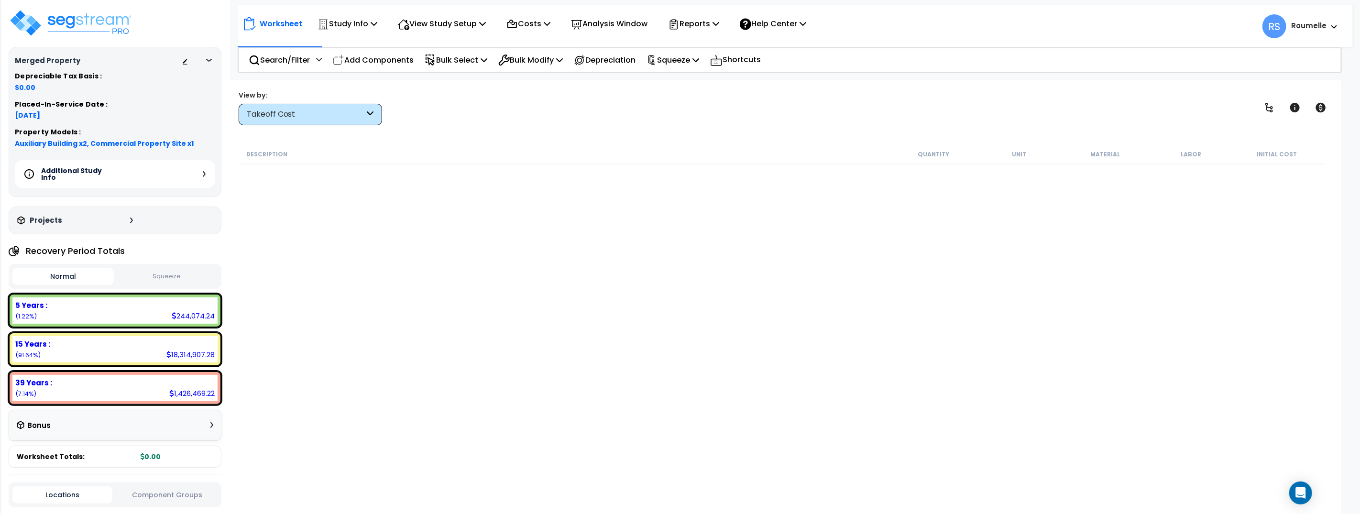
click at [206, 176] on div "Additional Study Info" at bounding box center [115, 174] width 200 height 28
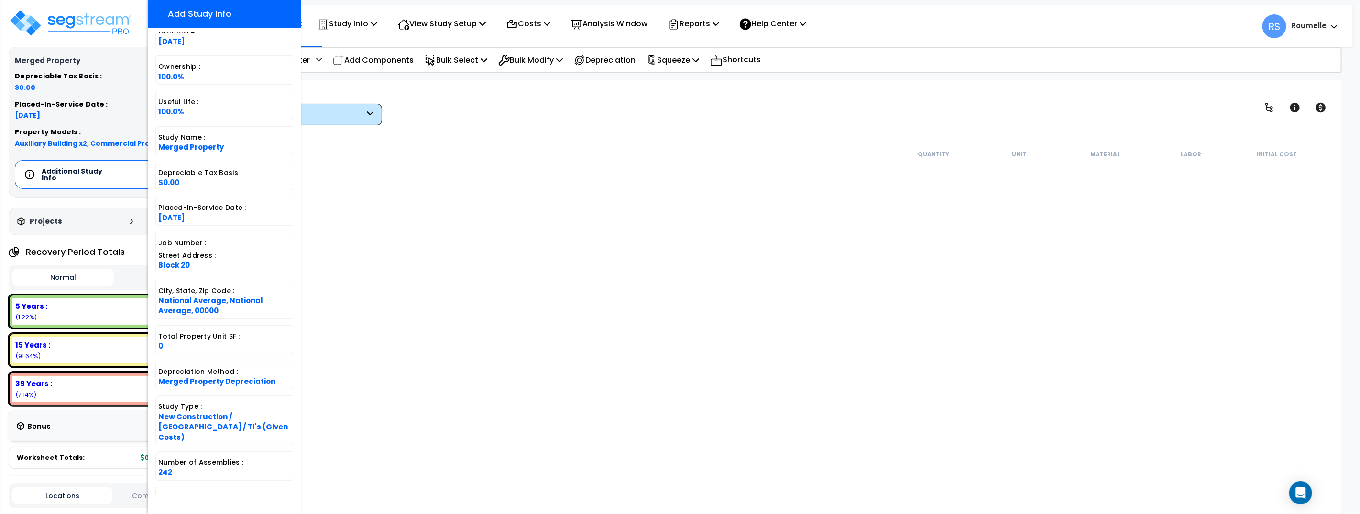
scroll to position [95, 0]
click at [476, 237] on div "Description Quantity Unit Material Labor Initial Cost" at bounding box center [783, 316] width 1086 height 344
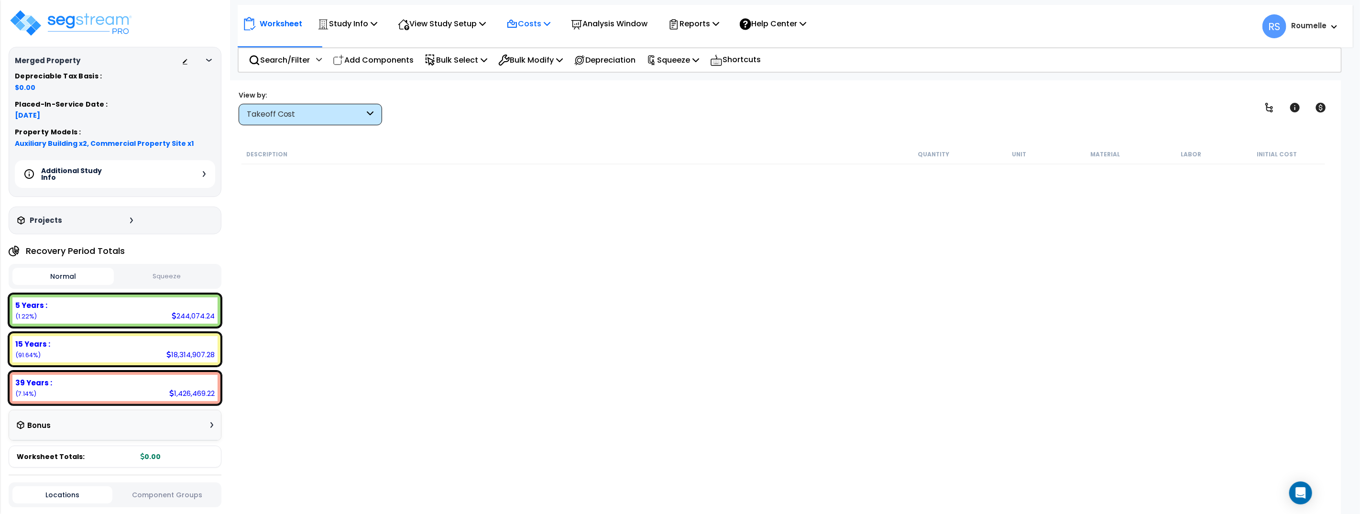
scroll to position [0, 0]
click at [746, 273] on div "Description Quantity Unit Material Labor Initial Cost" at bounding box center [783, 316] width 1086 height 344
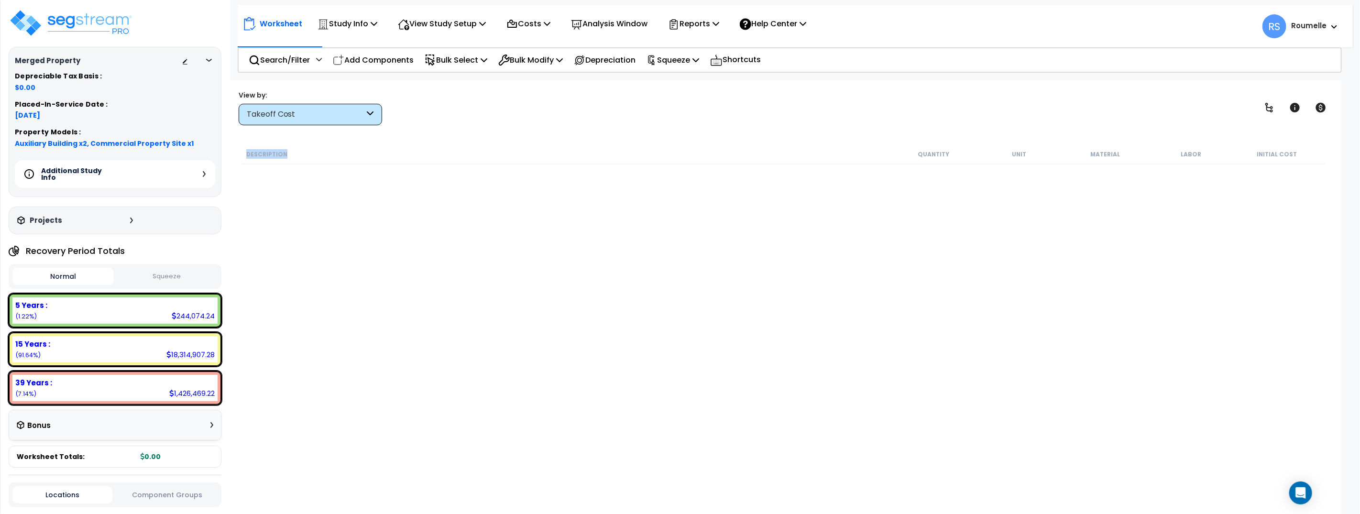
scroll to position [10, 0]
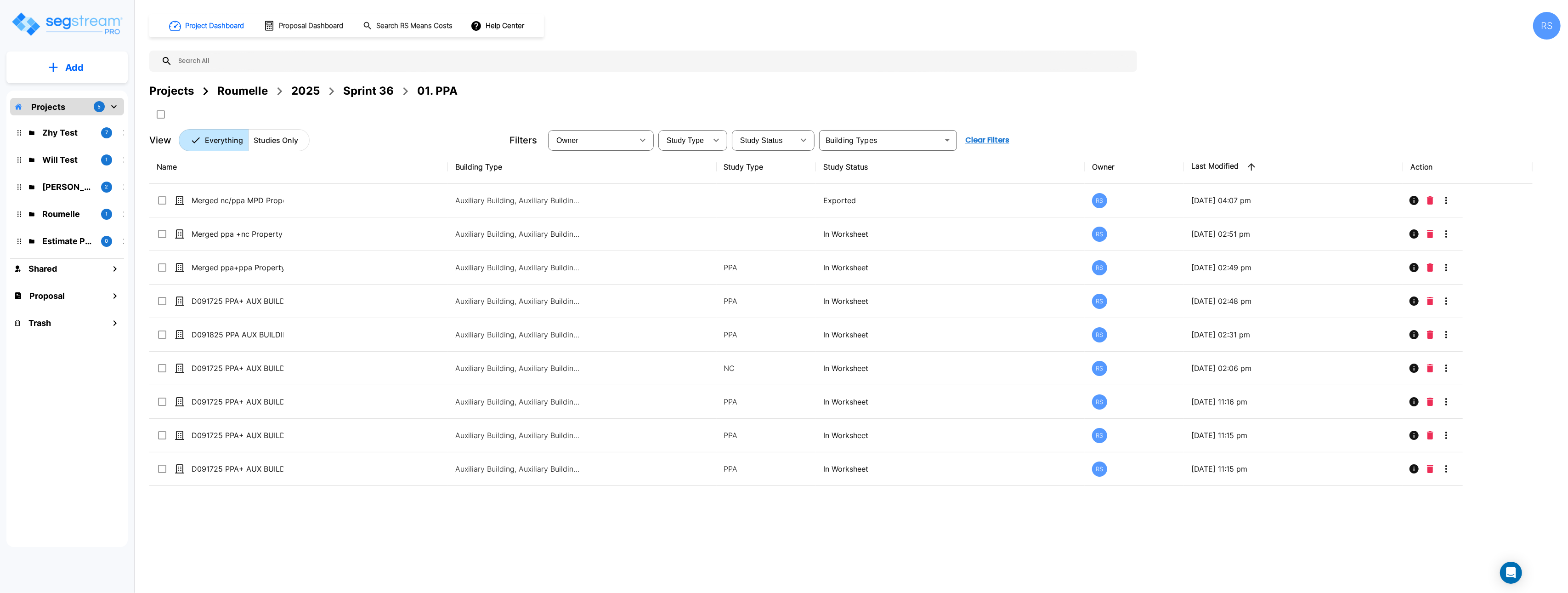
click at [713, 102] on div "Projects Roumelle 2025 Sprint 36 01. PPA" at bounding box center [854, 102] width 1411 height 39
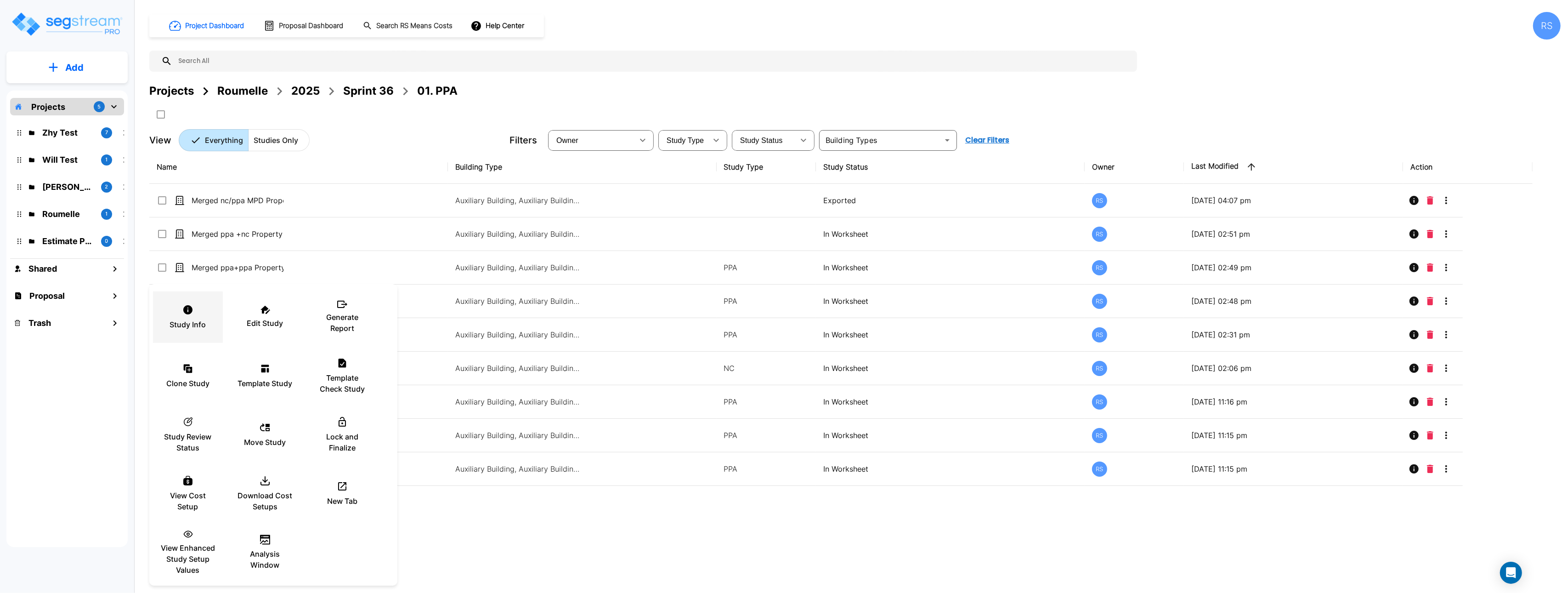
click at [189, 315] on div "Study Info" at bounding box center [187, 317] width 55 height 46
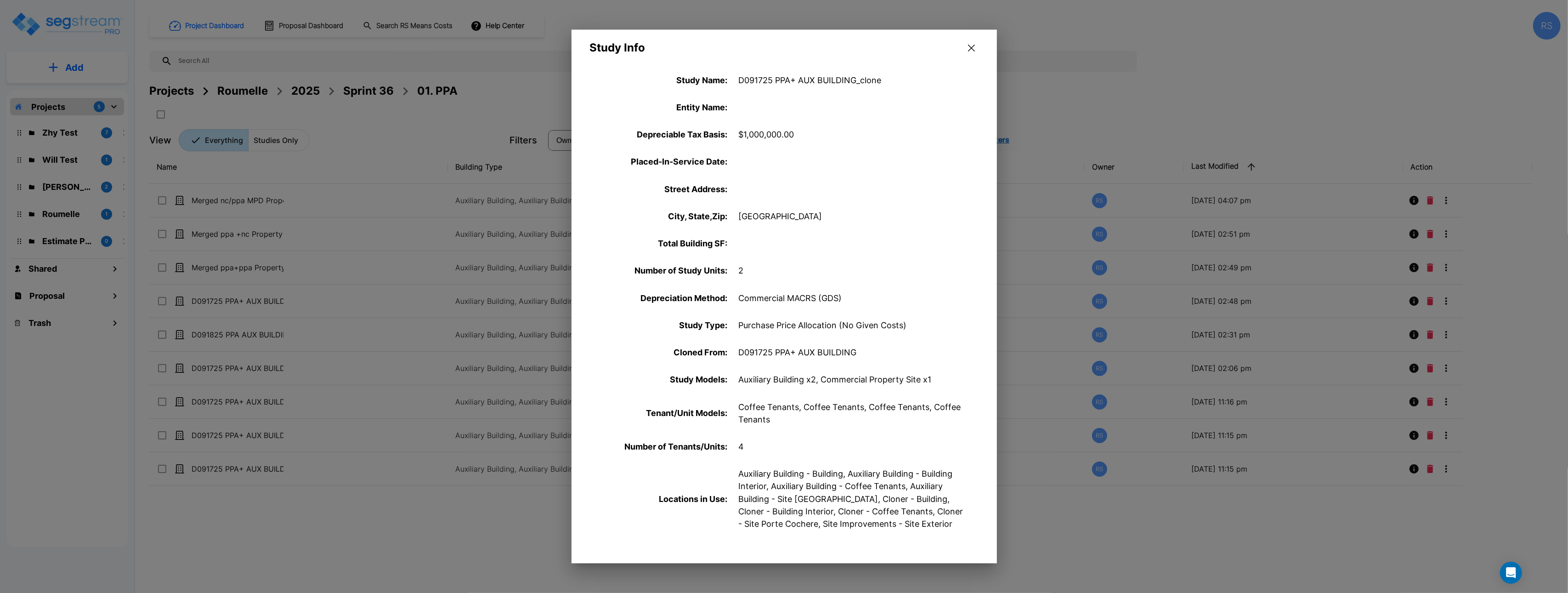
click at [967, 47] on button "button" at bounding box center [971, 48] width 14 height 14
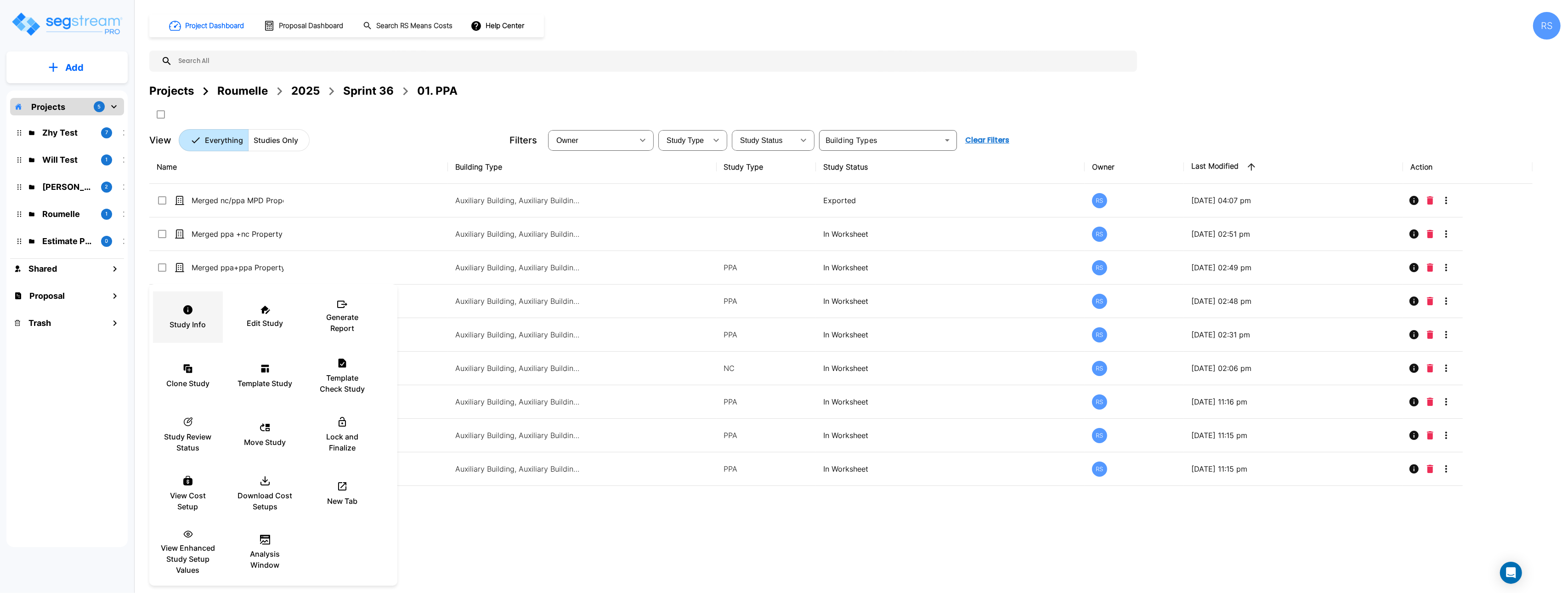
click at [195, 311] on div "Study Info" at bounding box center [187, 317] width 55 height 46
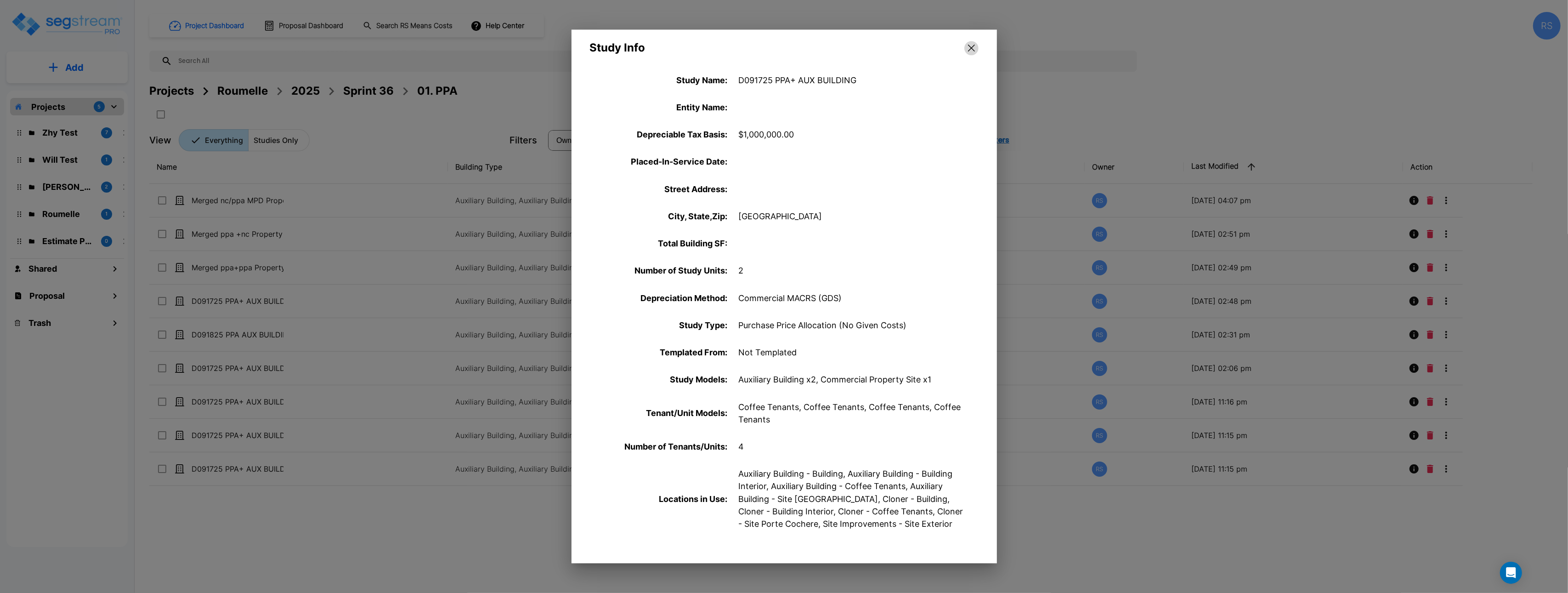
click at [971, 47] on icon "button" at bounding box center [970, 47] width 7 height 7
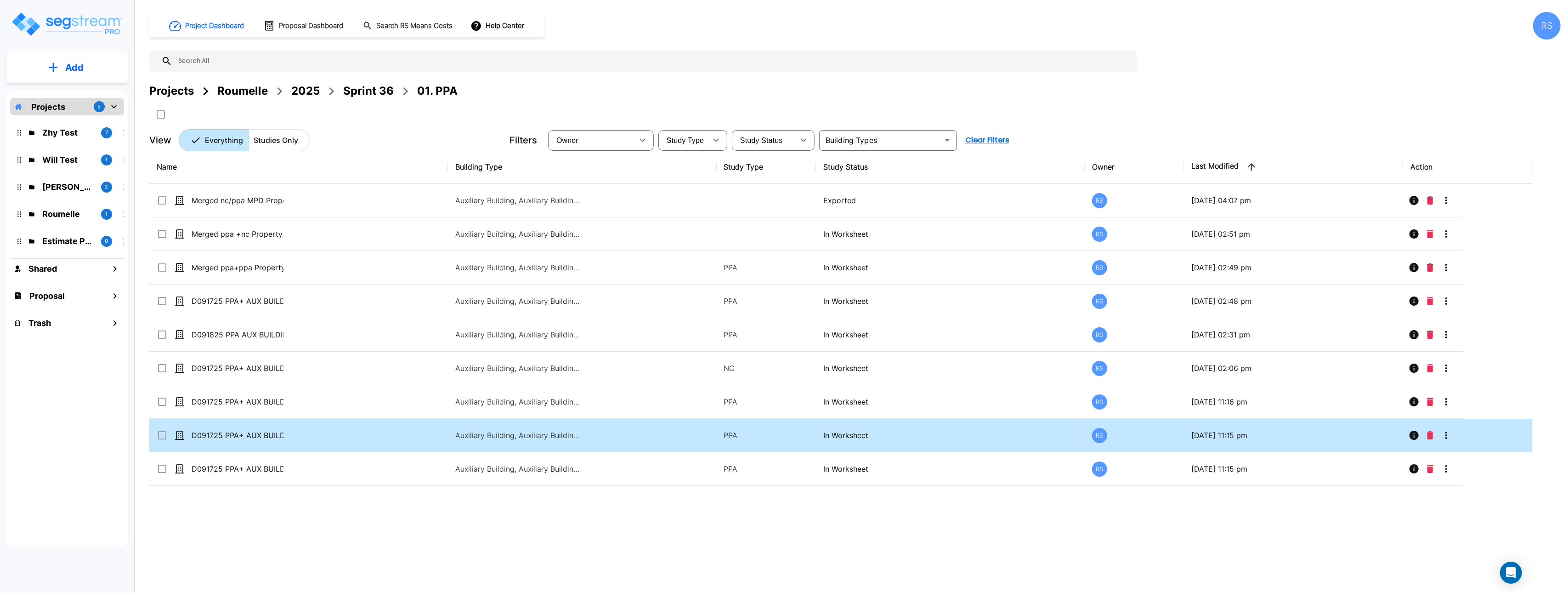
click at [160, 437] on input "select row D091725 PPA+ AUX BUILDING" at bounding box center [161, 433] width 10 height 8
checkbox input "true"
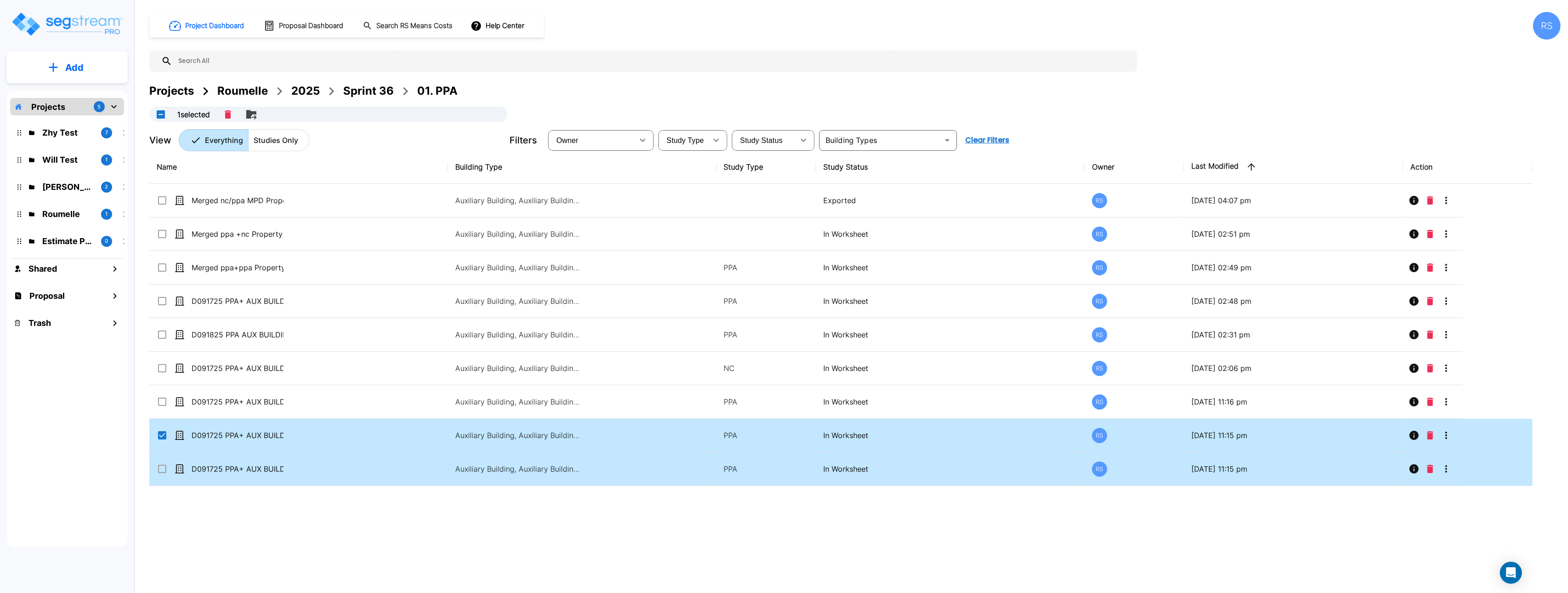
click at [160, 470] on input "select row D091725 PPA+ AUX BUILDING_clone" at bounding box center [161, 467] width 10 height 8
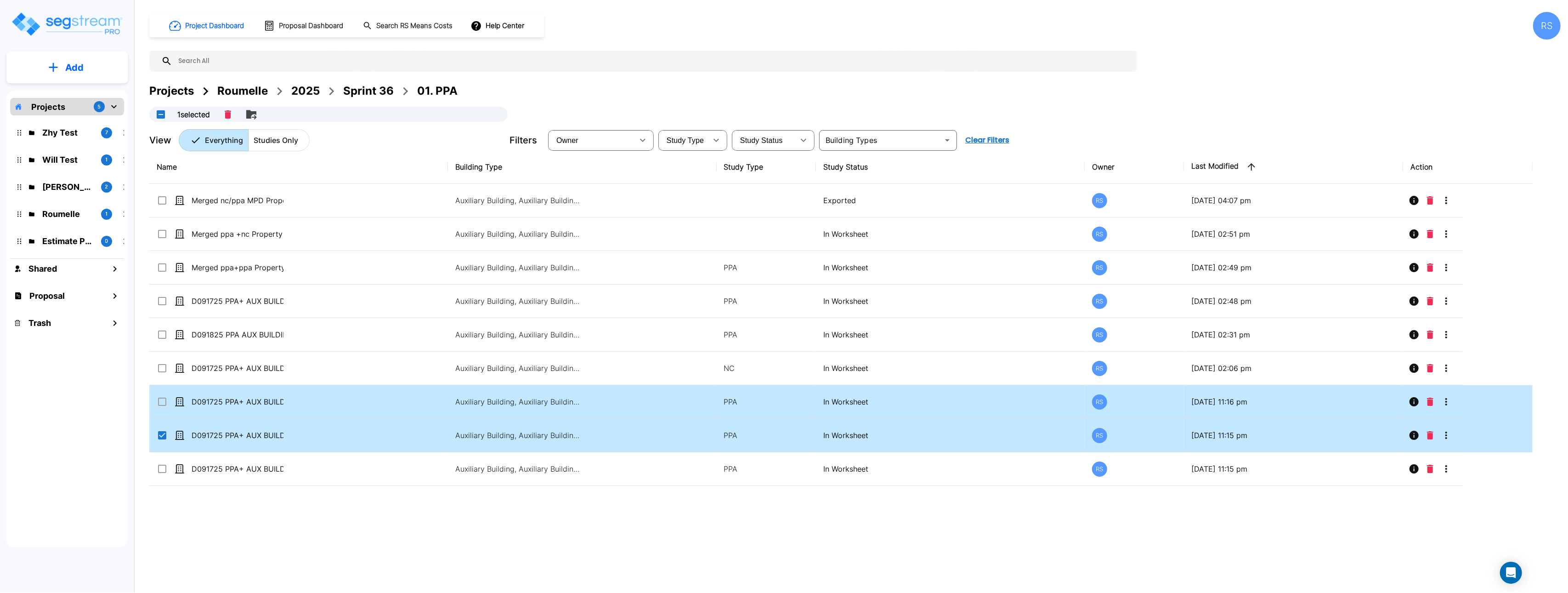
checkbox input "true"
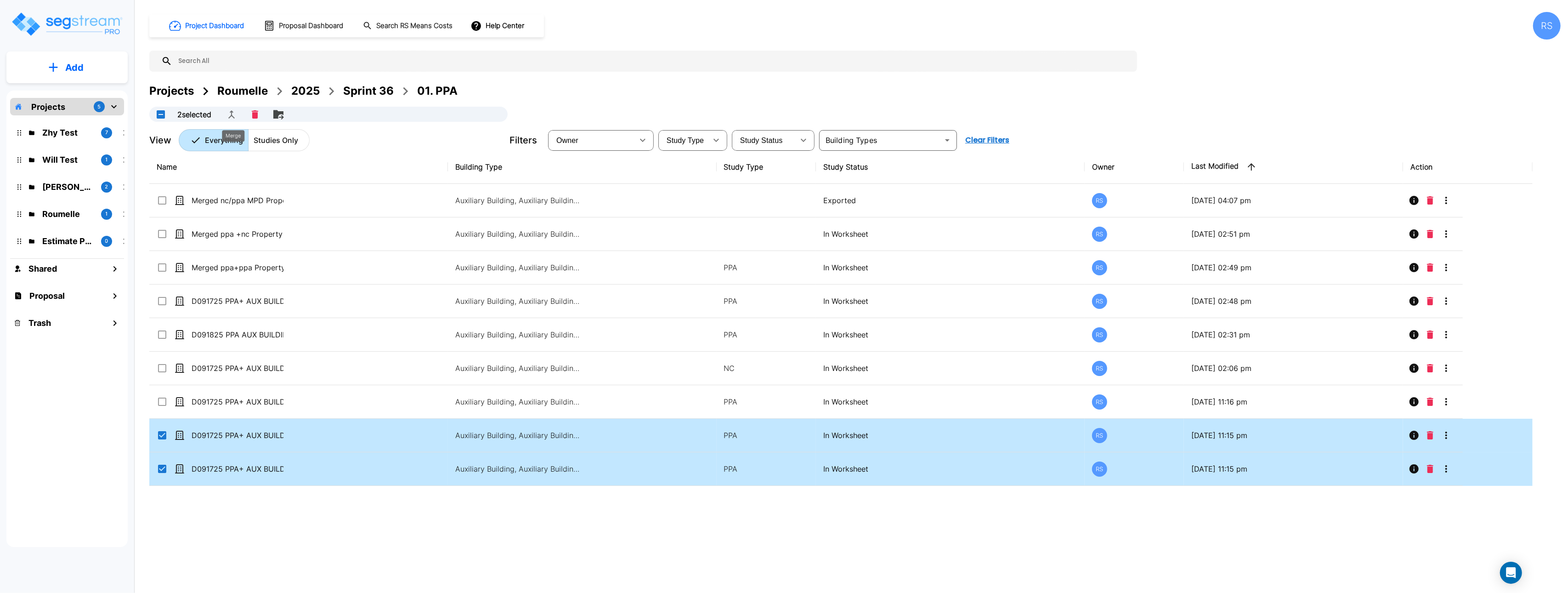
click at [233, 115] on icon "Merge" at bounding box center [232, 114] width 7 height 9
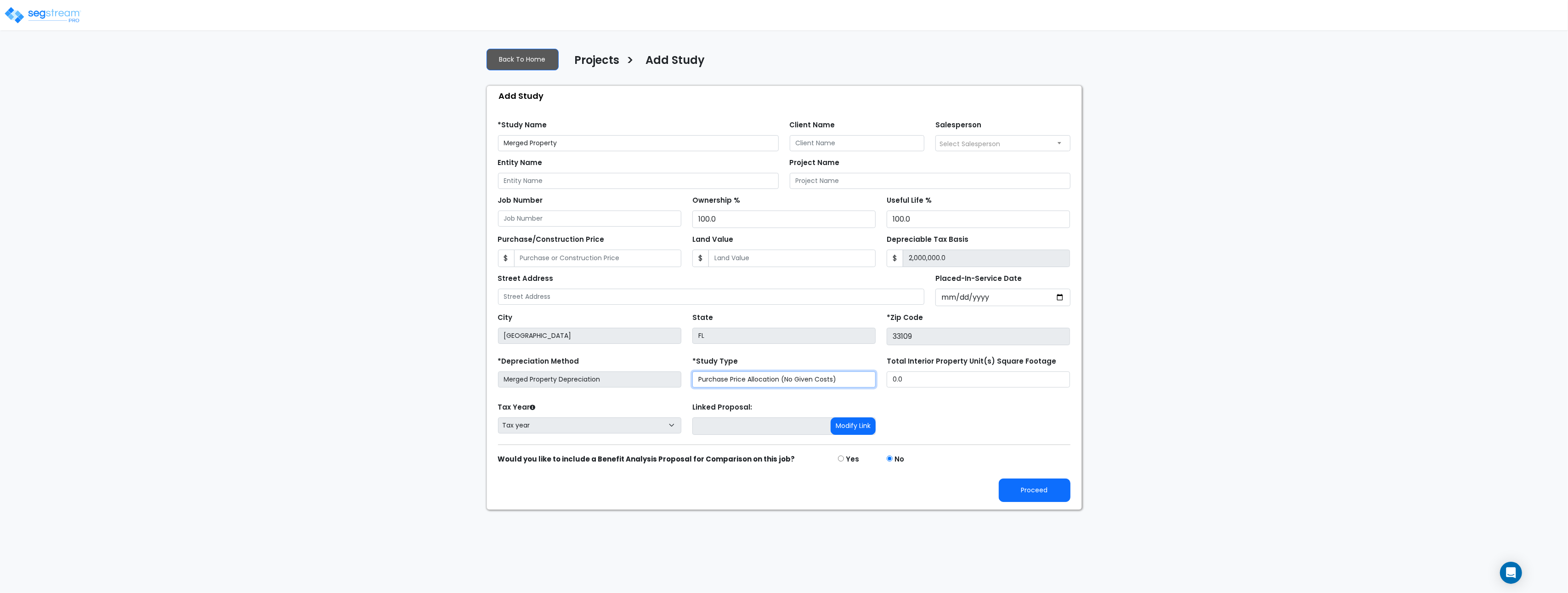
click at [795, 381] on select "Purchase Price Allocation (No Given Costs) New Construction / Reno / TI's (Give…" at bounding box center [784, 379] width 184 height 16
select select "NEW"
click at [693, 373] on select "Purchase Price Allocation (No Given Costs) New Construction / Reno / TI's (Give…" at bounding box center [784, 379] width 184 height 16
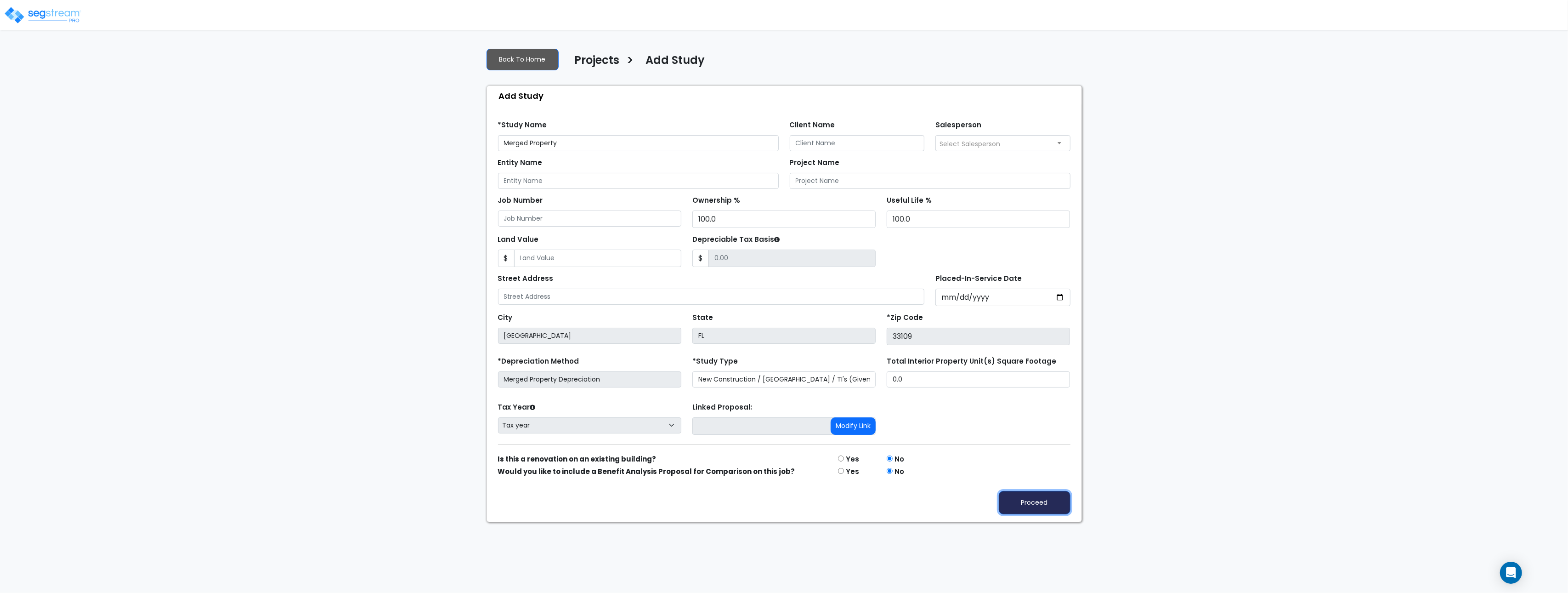
click at [1018, 511] on button "Proceed" at bounding box center [1034, 503] width 72 height 23
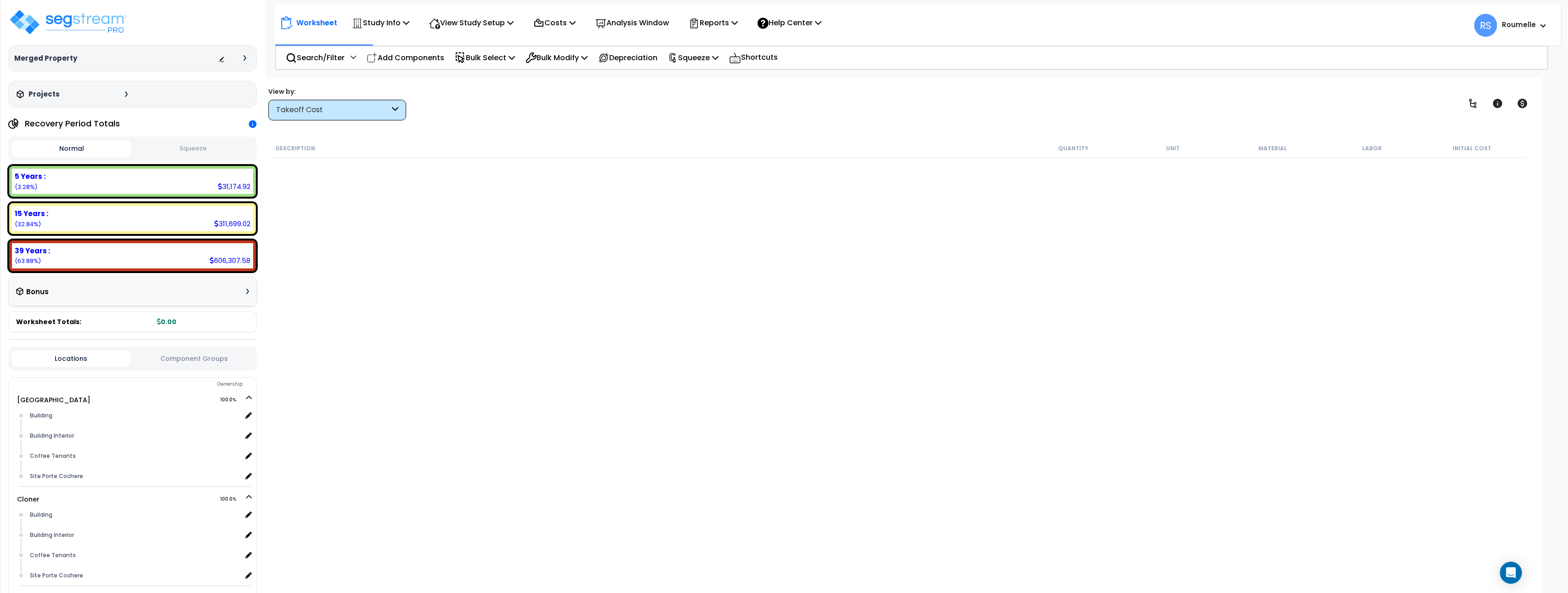
click at [254, 126] on icon at bounding box center [253, 124] width 8 height 8
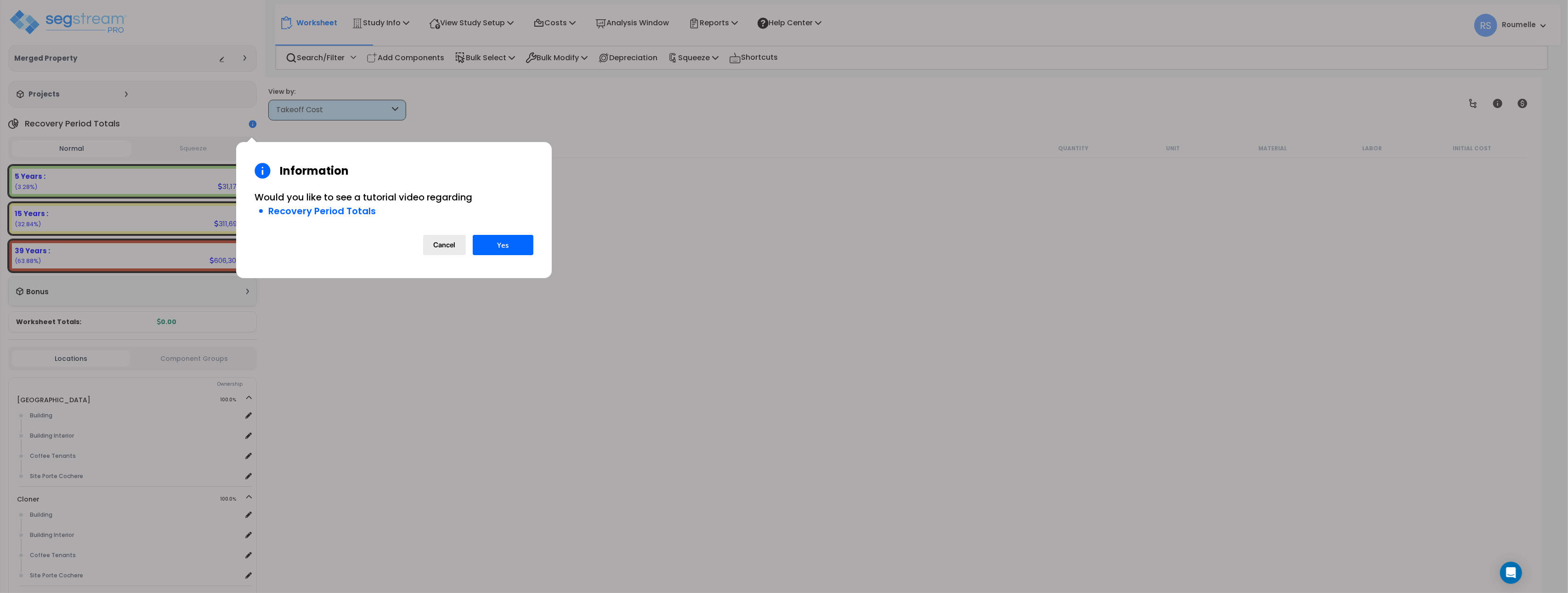
click at [443, 251] on button "Cancel" at bounding box center [444, 244] width 42 height 20
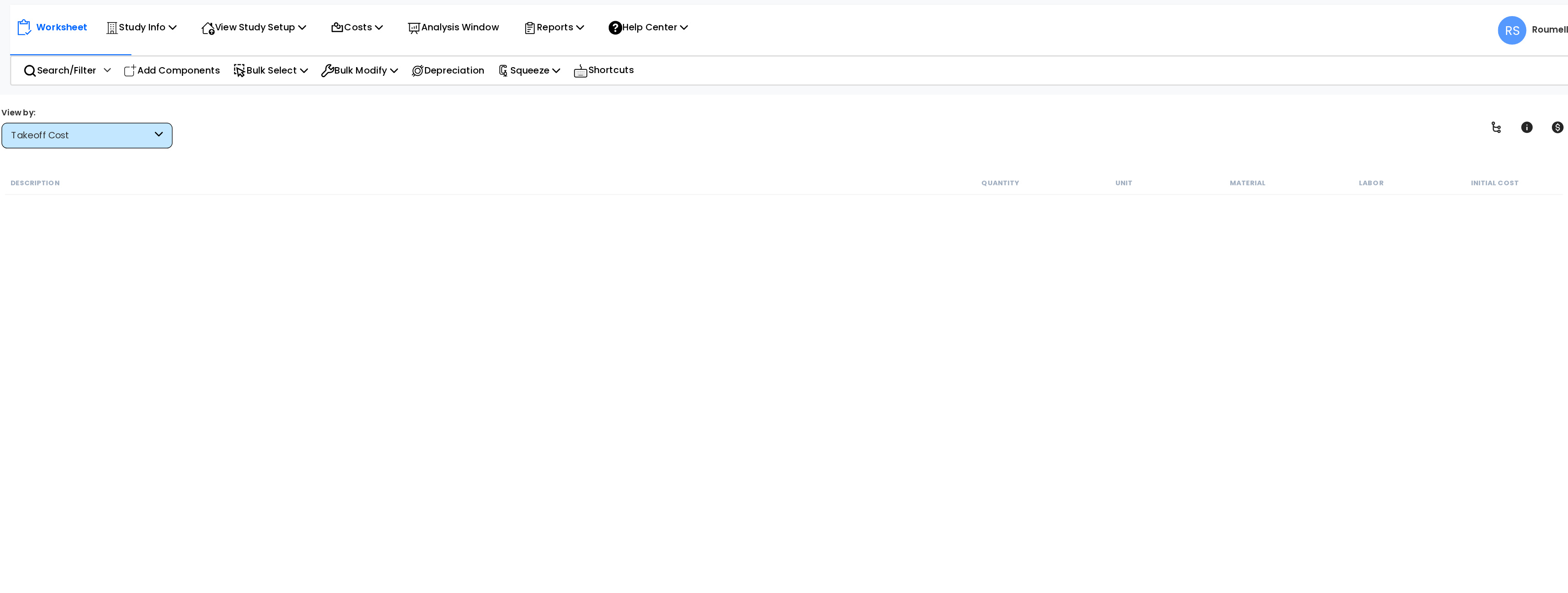
scroll to position [0, 0]
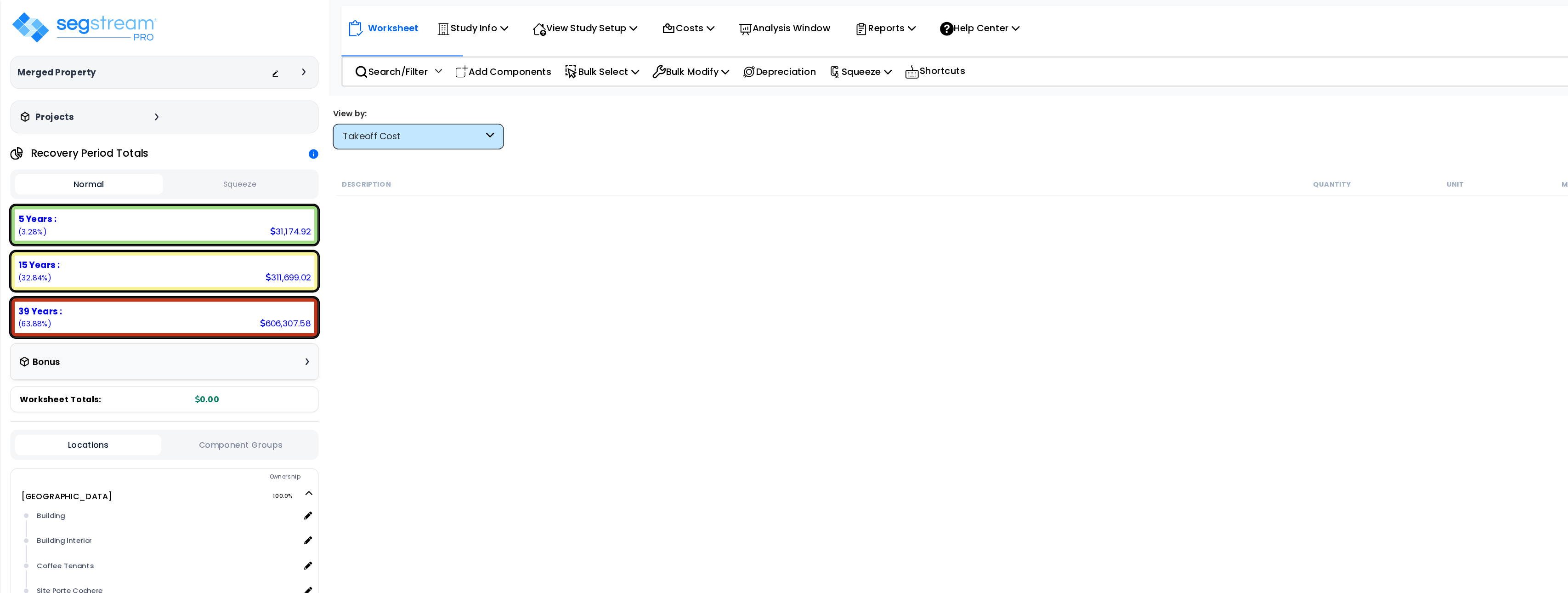
click at [533, 230] on div "Description Quantity Unit Material Labor Initial Cost" at bounding box center [899, 336] width 1259 height 397
click at [546, 202] on div "Description Quantity Unit Material Labor Initial Cost" at bounding box center [899, 336] width 1259 height 397
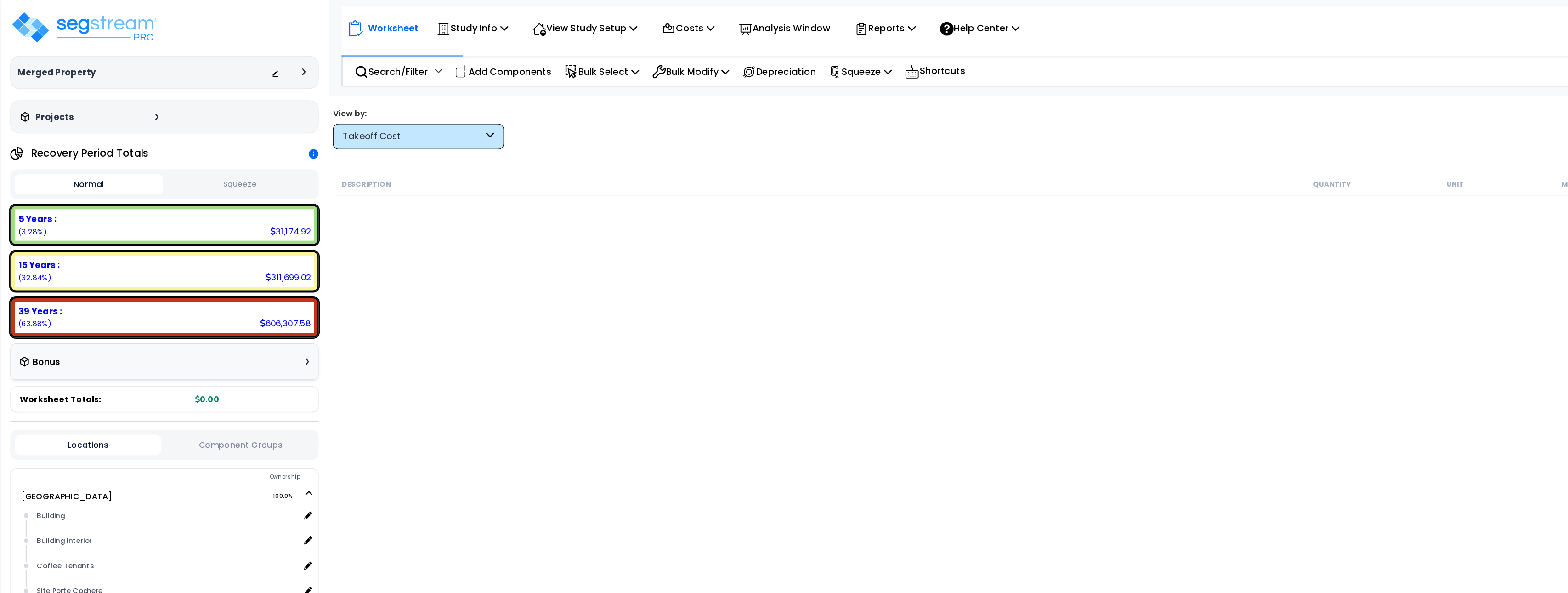
click at [546, 202] on div "Description Quantity Unit Material Labor Initial Cost" at bounding box center [899, 336] width 1259 height 397
click at [404, 58] on p "Add Components" at bounding box center [405, 58] width 78 height 12
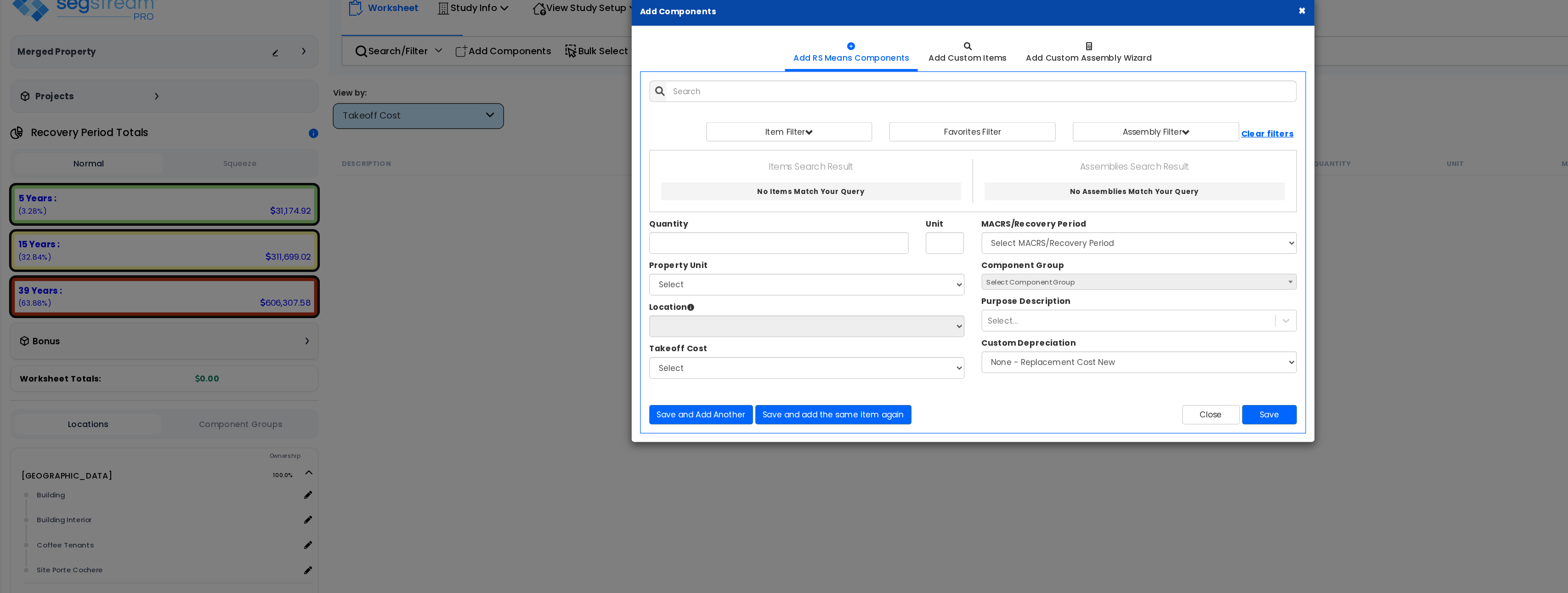
click at [393, 53] on div "× Add Components Add RS Means Components Add Custom Items Add Items" at bounding box center [784, 296] width 1568 height 593
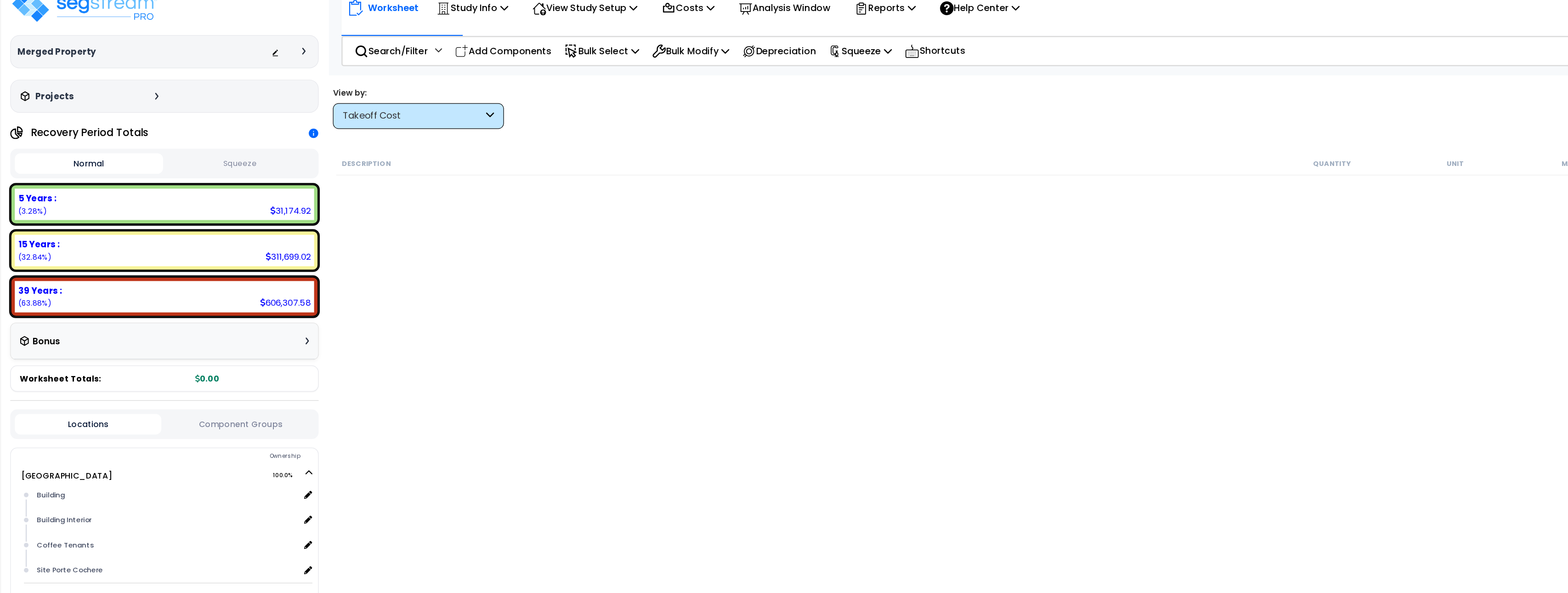
click at [499, 258] on div "Description Quantity Unit Material Labor Initial Cost" at bounding box center [899, 336] width 1259 height 397
drag, startPoint x: 499, startPoint y: 258, endPoint x: 496, endPoint y: 238, distance: 20.2
click at [499, 258] on div "Description Quantity Unit Material Labor Initial Cost" at bounding box center [899, 336] width 1259 height 397
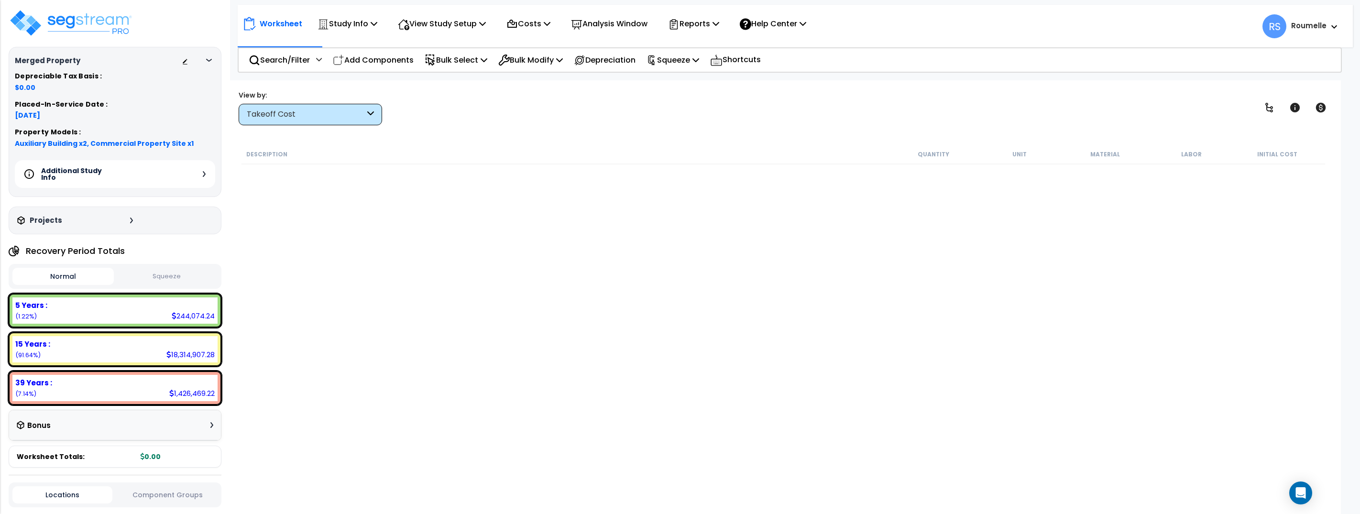
click at [535, 263] on div "Description Quantity Unit Material Labor Initial Cost" at bounding box center [783, 316] width 1086 height 344
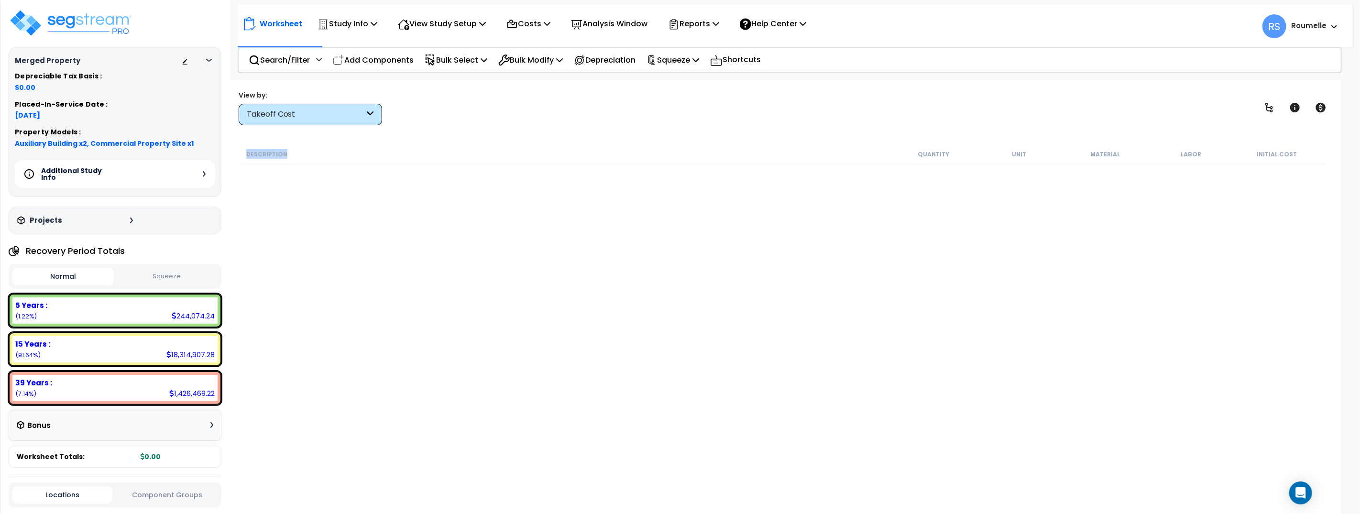
click at [535, 263] on div "Description Quantity Unit Material Labor Initial Cost" at bounding box center [783, 316] width 1086 height 344
click at [477, 24] on p "View Study Setup" at bounding box center [442, 23] width 88 height 13
click at [460, 43] on link "Building Setup" at bounding box center [440, 45] width 95 height 19
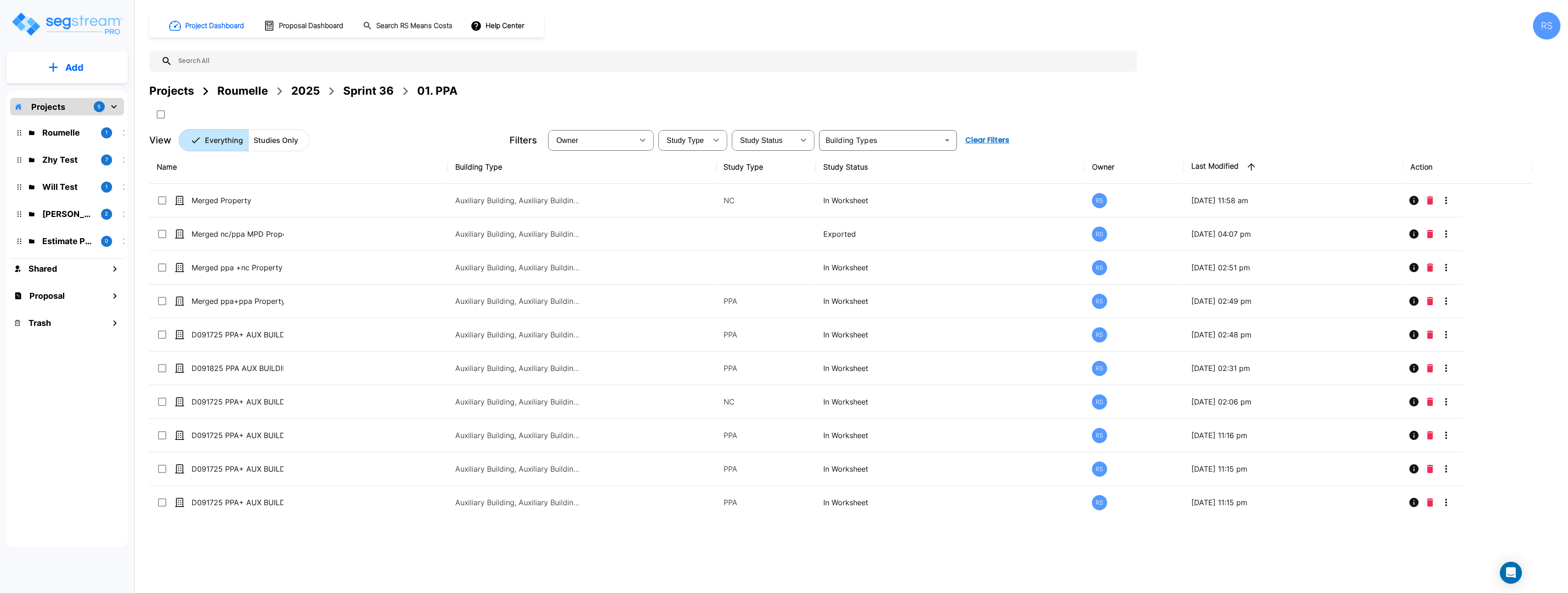
click at [1243, 111] on div "Projects Roumelle 2025 Sprint 36 01. PPA" at bounding box center [854, 102] width 1411 height 39
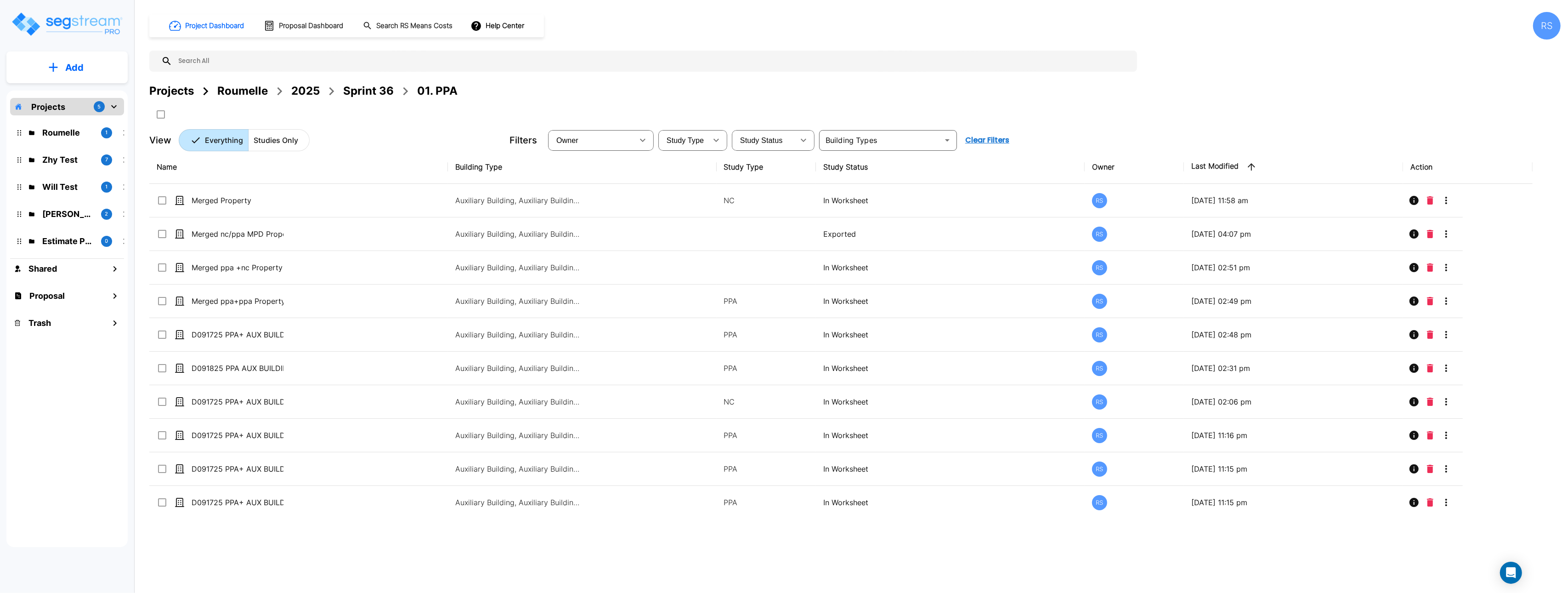
click at [1177, 71] on div "Project Dashboard Proposal Dashboard Search RS Means Costs Help Center RS Proje…" at bounding box center [854, 81] width 1411 height 139
